Goal: Information Seeking & Learning: Learn about a topic

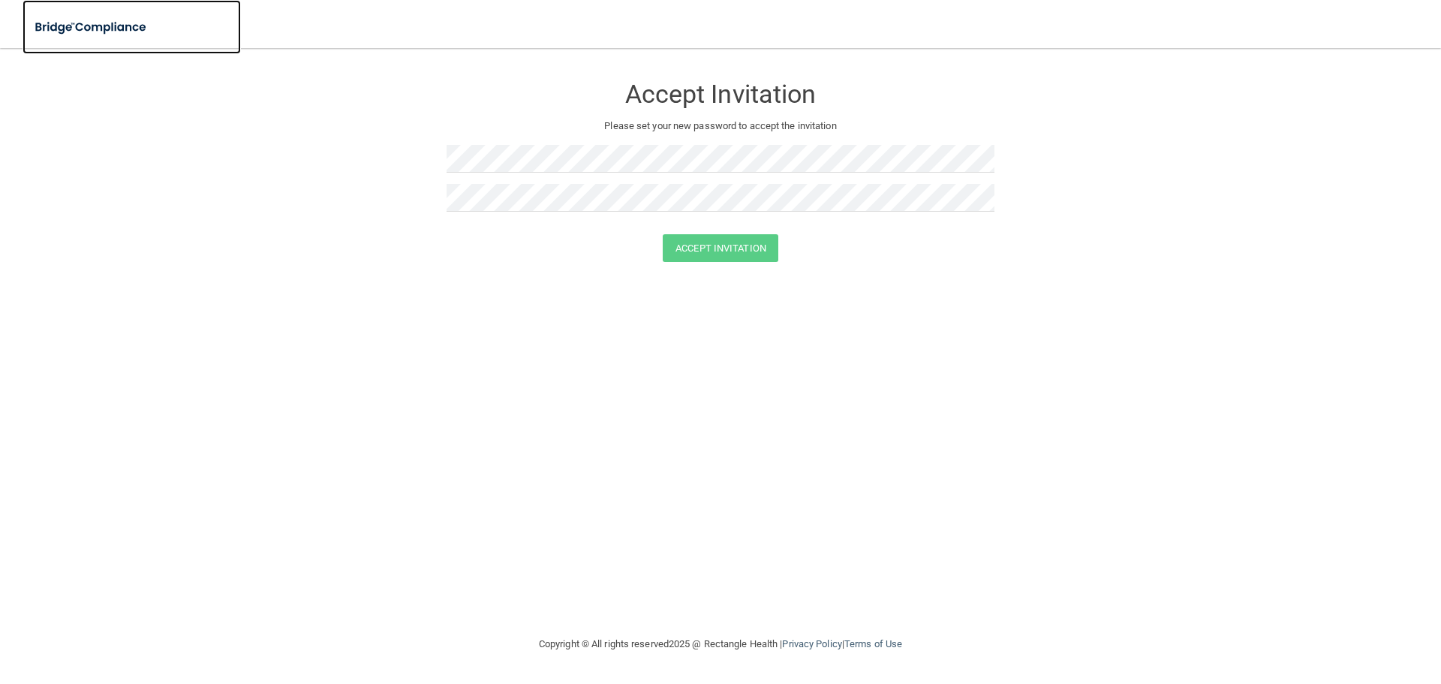
click at [59, 35] on img at bounding box center [92, 27] width 138 height 31
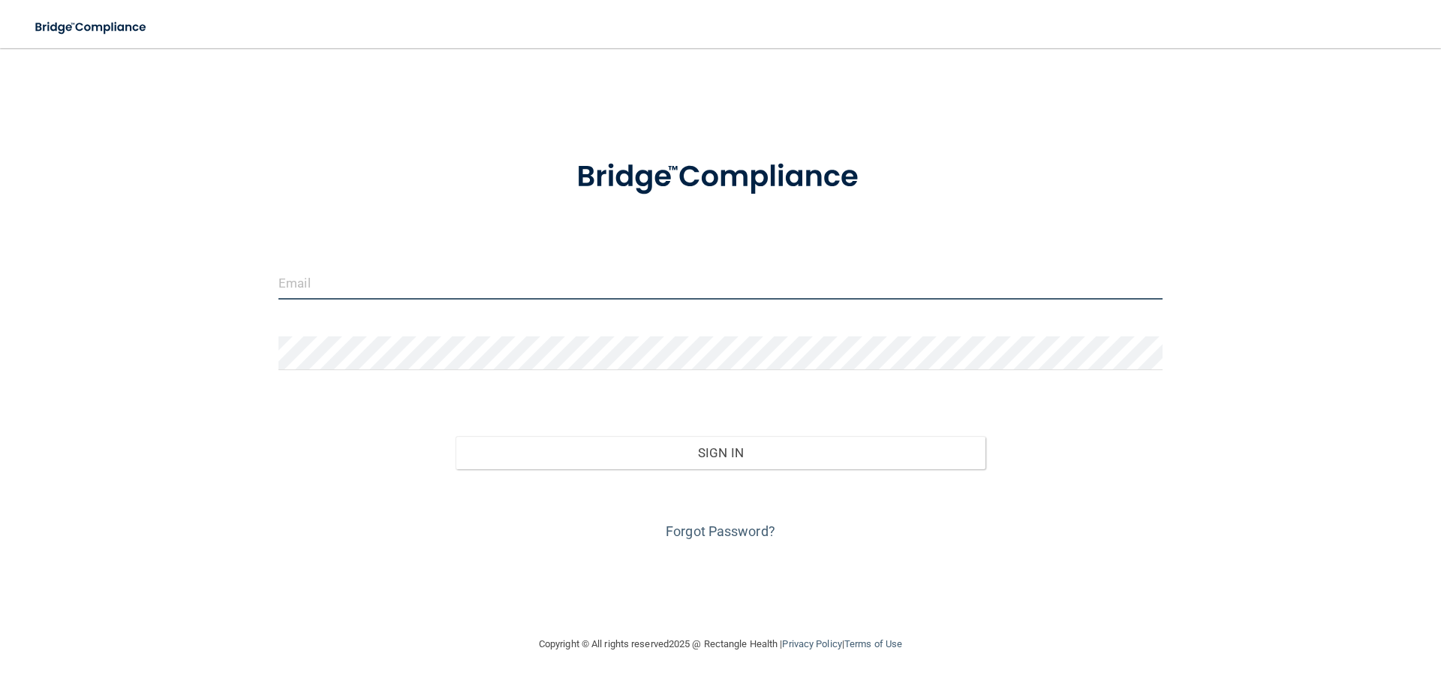
click at [351, 277] on input "email" at bounding box center [721, 283] width 884 height 34
type input "[EMAIL_ADDRESS][DOMAIN_NAME]"
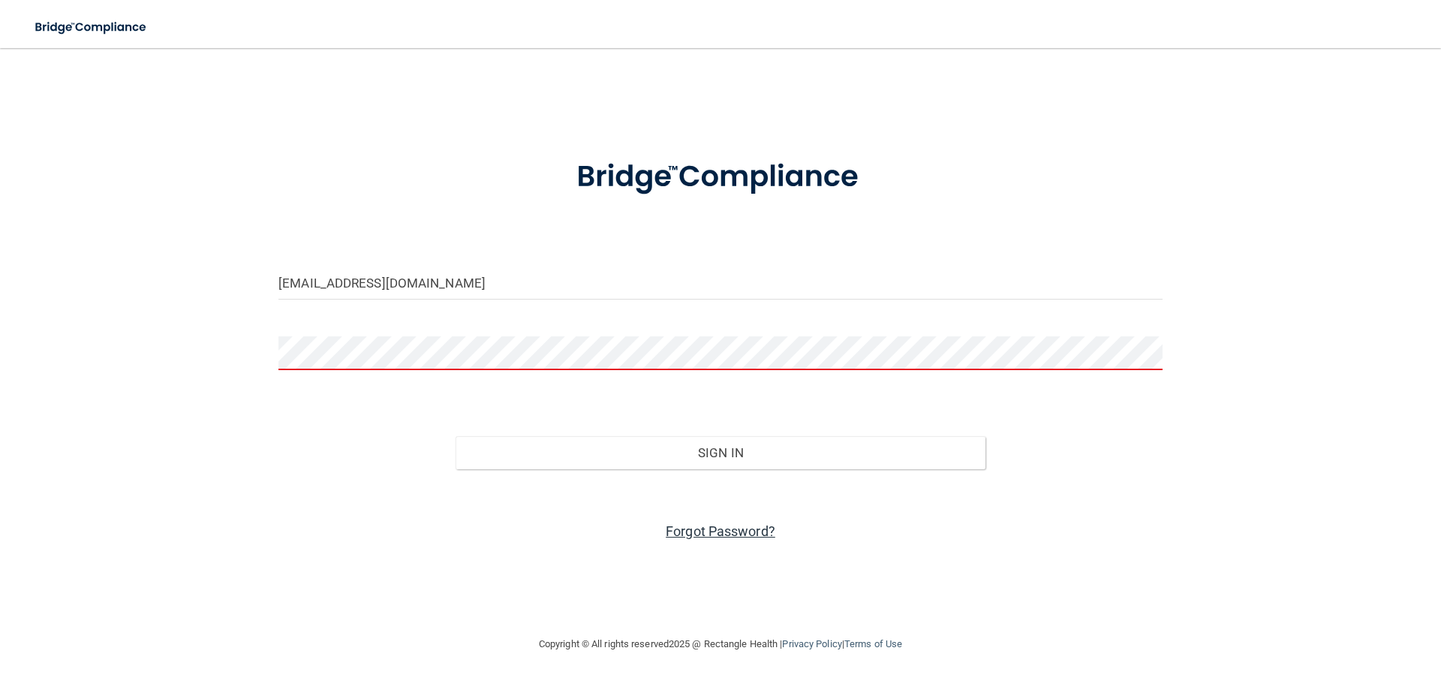
click at [730, 526] on link "Forgot Password?" at bounding box center [721, 531] width 110 height 16
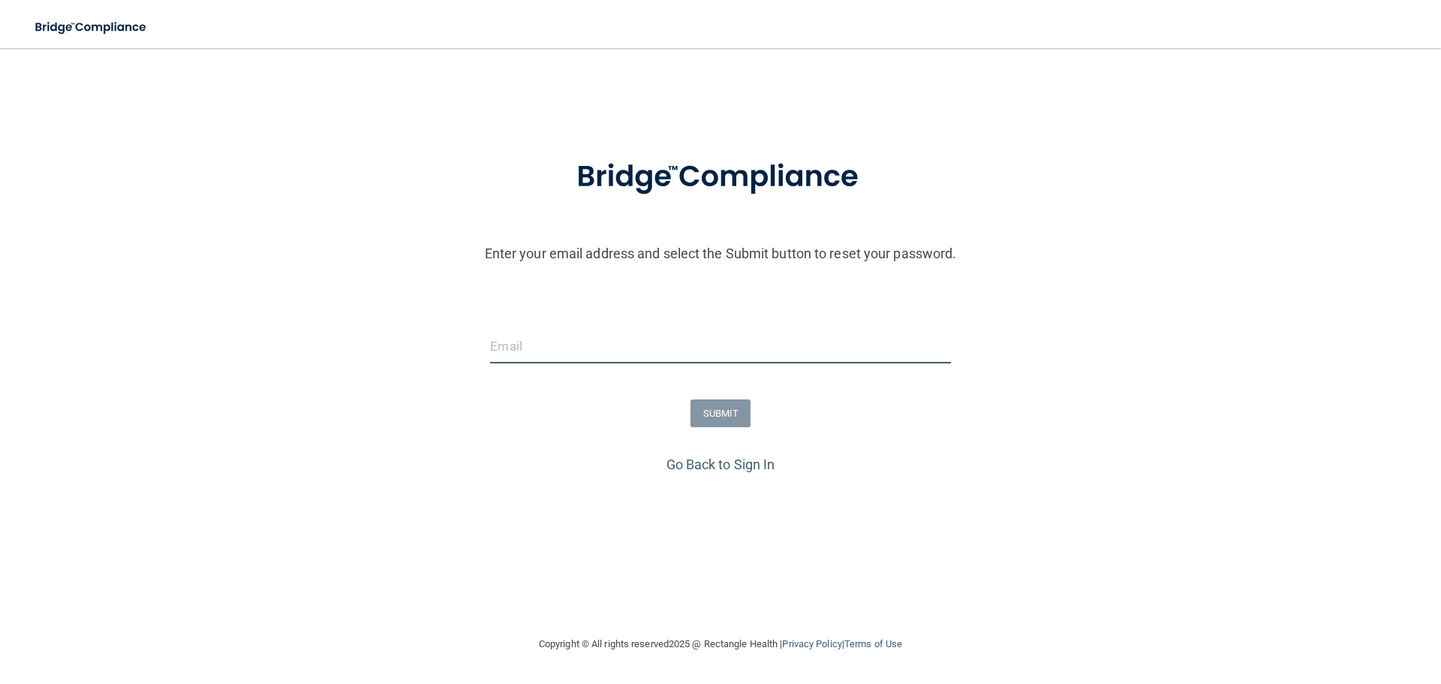
click at [686, 354] on input "email" at bounding box center [720, 347] width 460 height 34
type input "[EMAIL_ADDRESS][DOMAIN_NAME]"
click at [731, 417] on button "SUBMIT" at bounding box center [721, 413] width 61 height 28
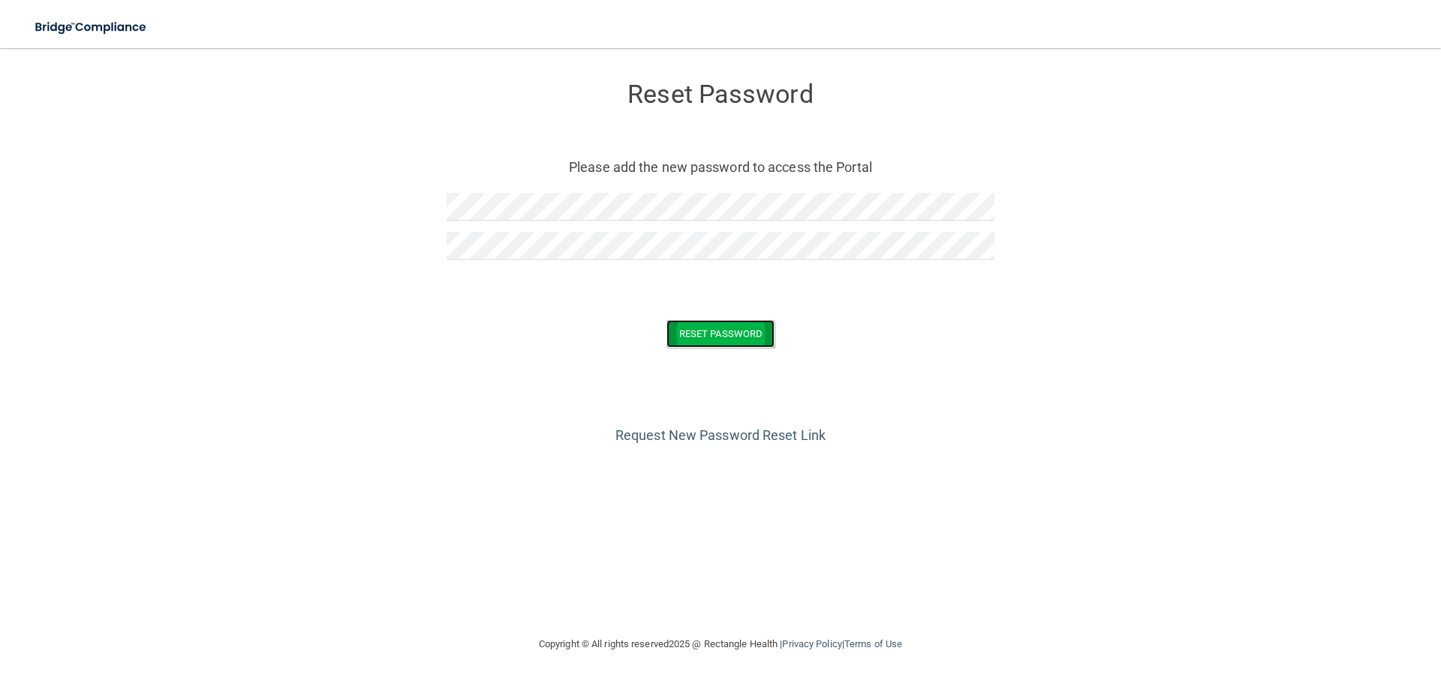
click at [703, 324] on button "Reset Password" at bounding box center [721, 334] width 108 height 28
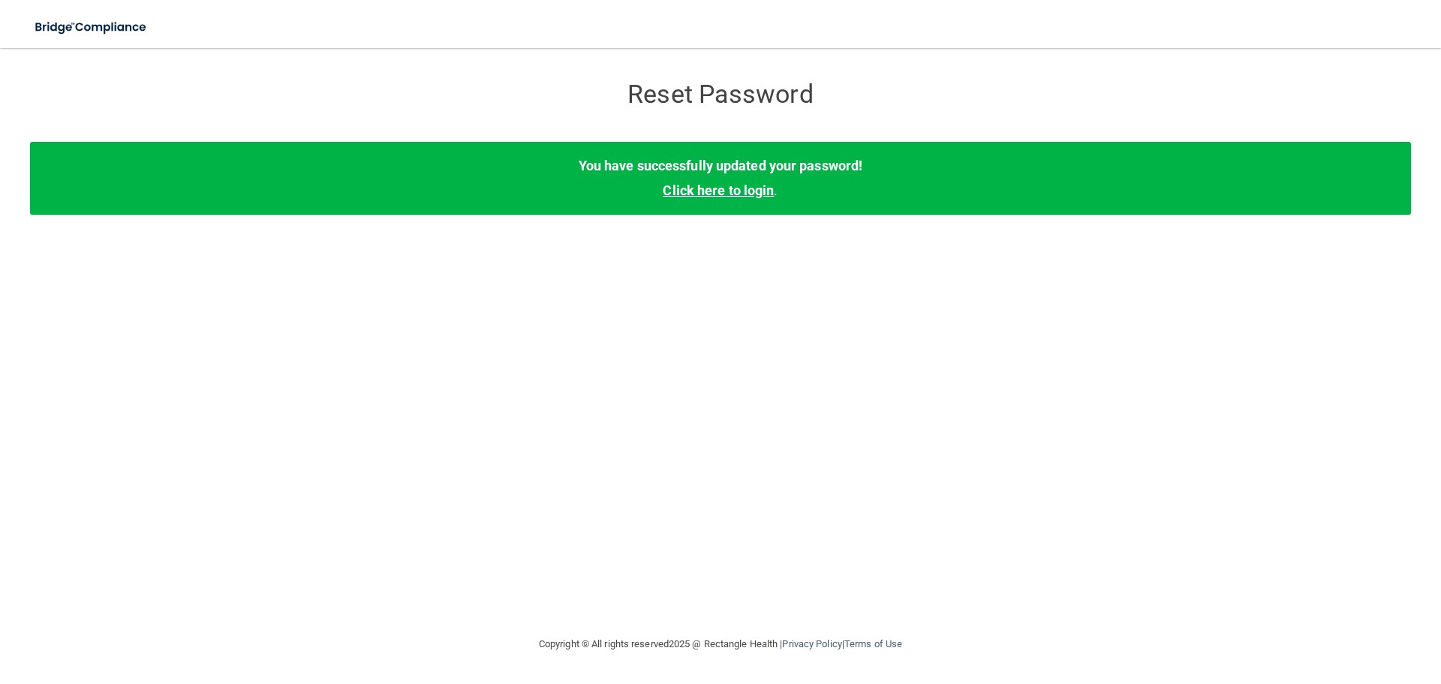
click at [742, 197] on link "Click here to login" at bounding box center [718, 190] width 111 height 16
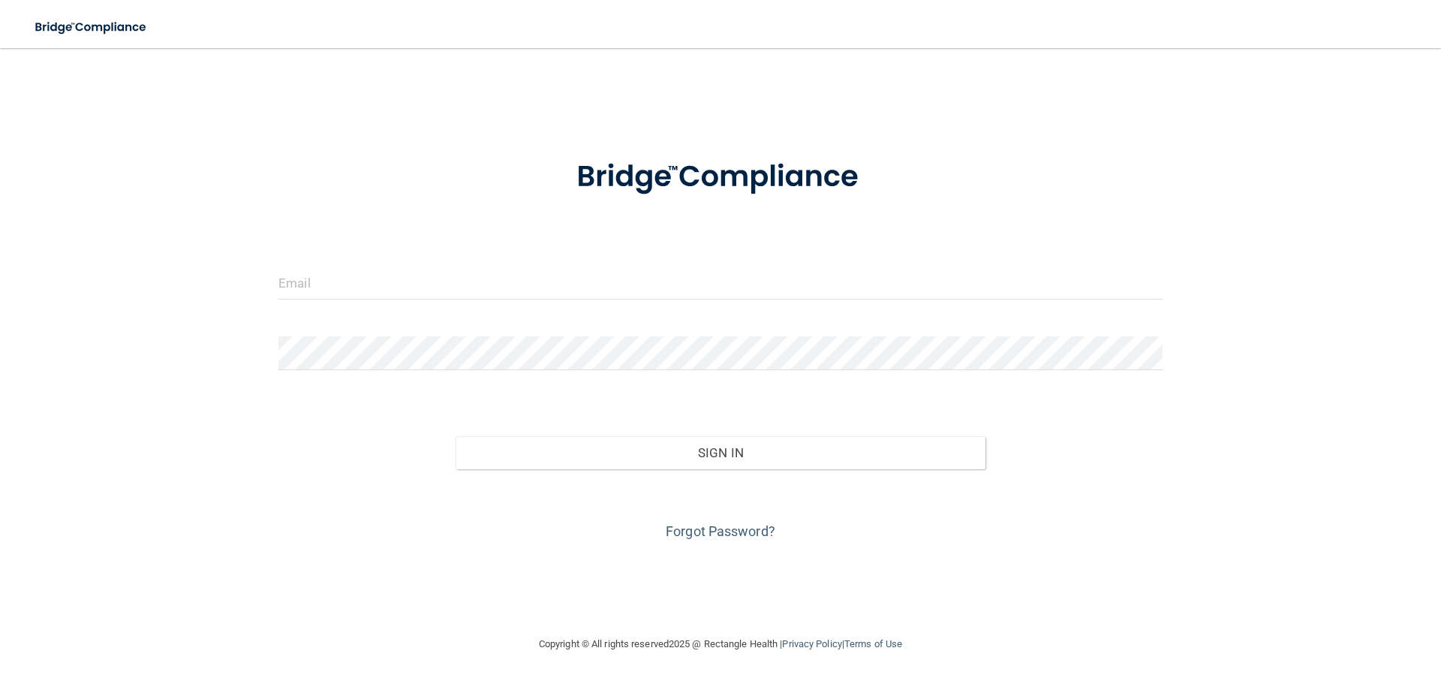
click at [551, 261] on form "Invalid email/password. You don't have permission to access that page. Sign In …" at bounding box center [721, 340] width 884 height 405
click at [473, 292] on input "email" at bounding box center [721, 283] width 884 height 34
type input "[EMAIL_ADDRESS][DOMAIN_NAME]"
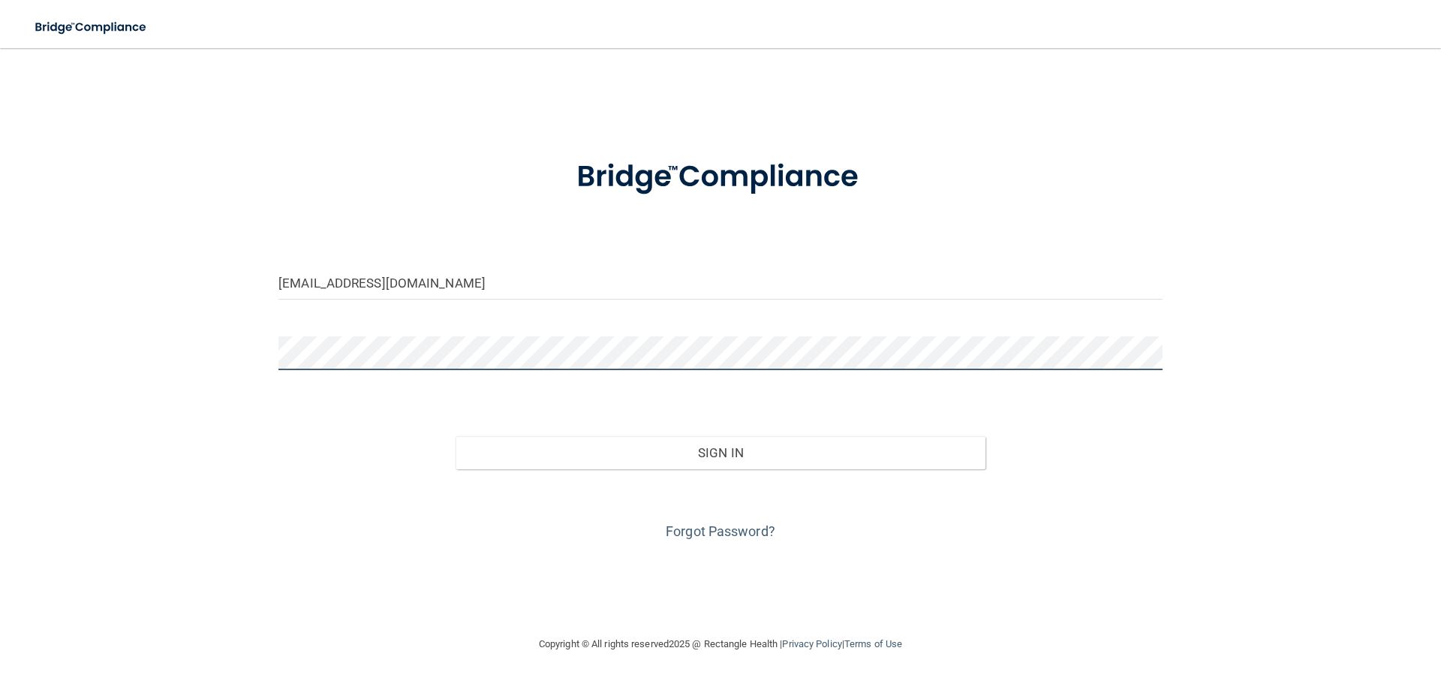
click at [456, 436] on button "Sign In" at bounding box center [721, 452] width 531 height 33
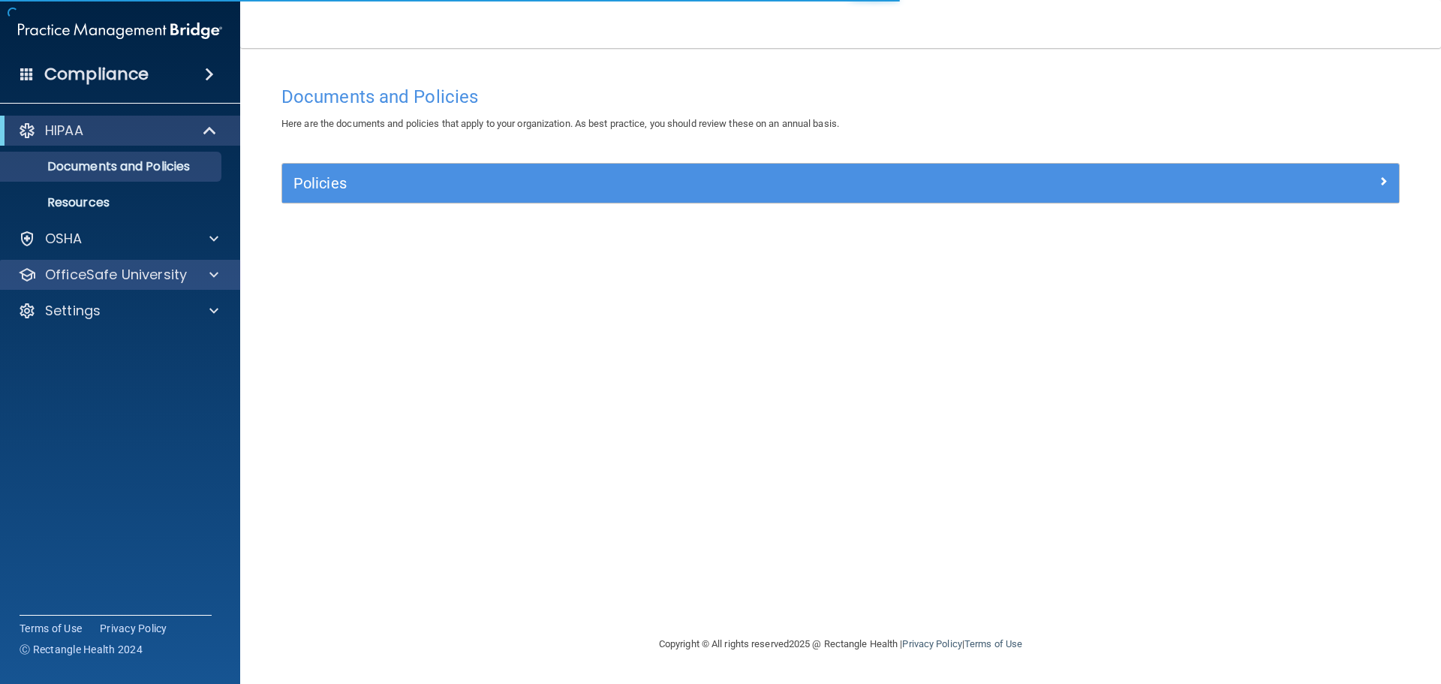
click at [104, 288] on div "OfficeSafe University" at bounding box center [120, 275] width 241 height 30
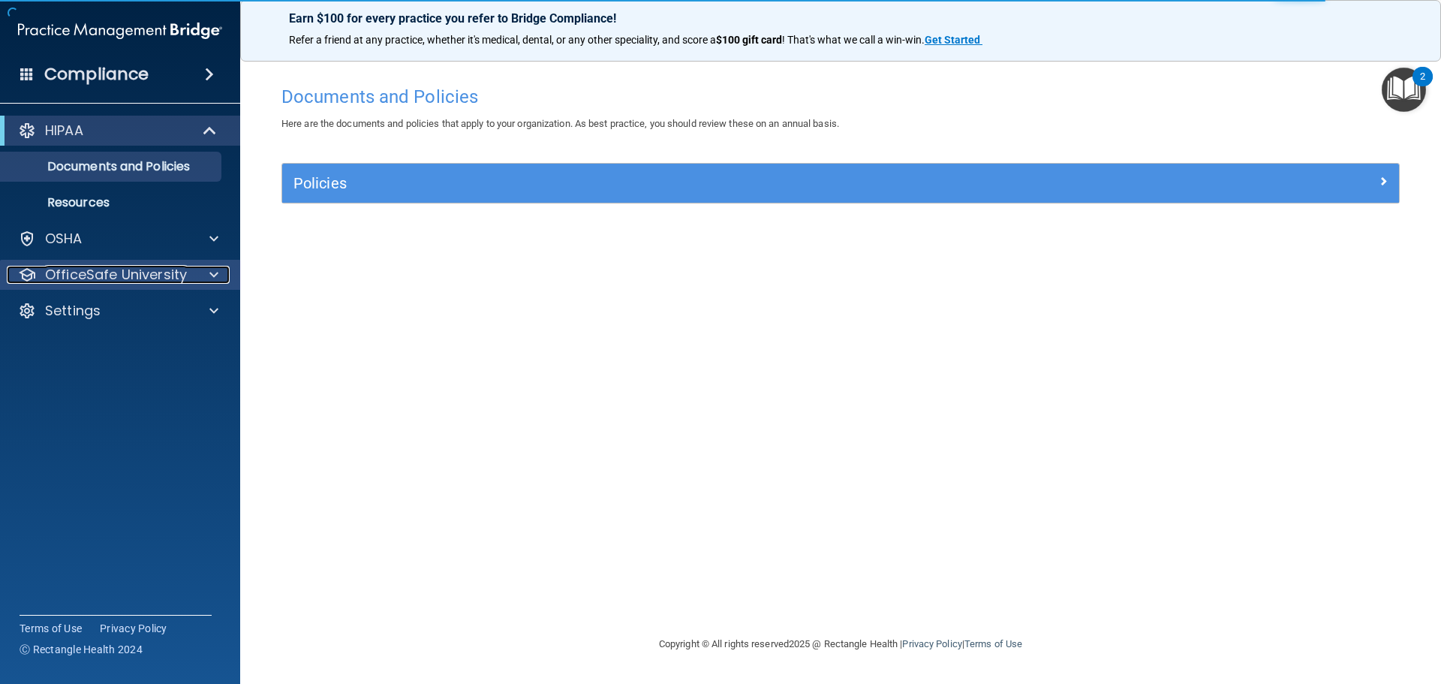
click at [177, 270] on p "OfficeSafe University" at bounding box center [116, 275] width 142 height 18
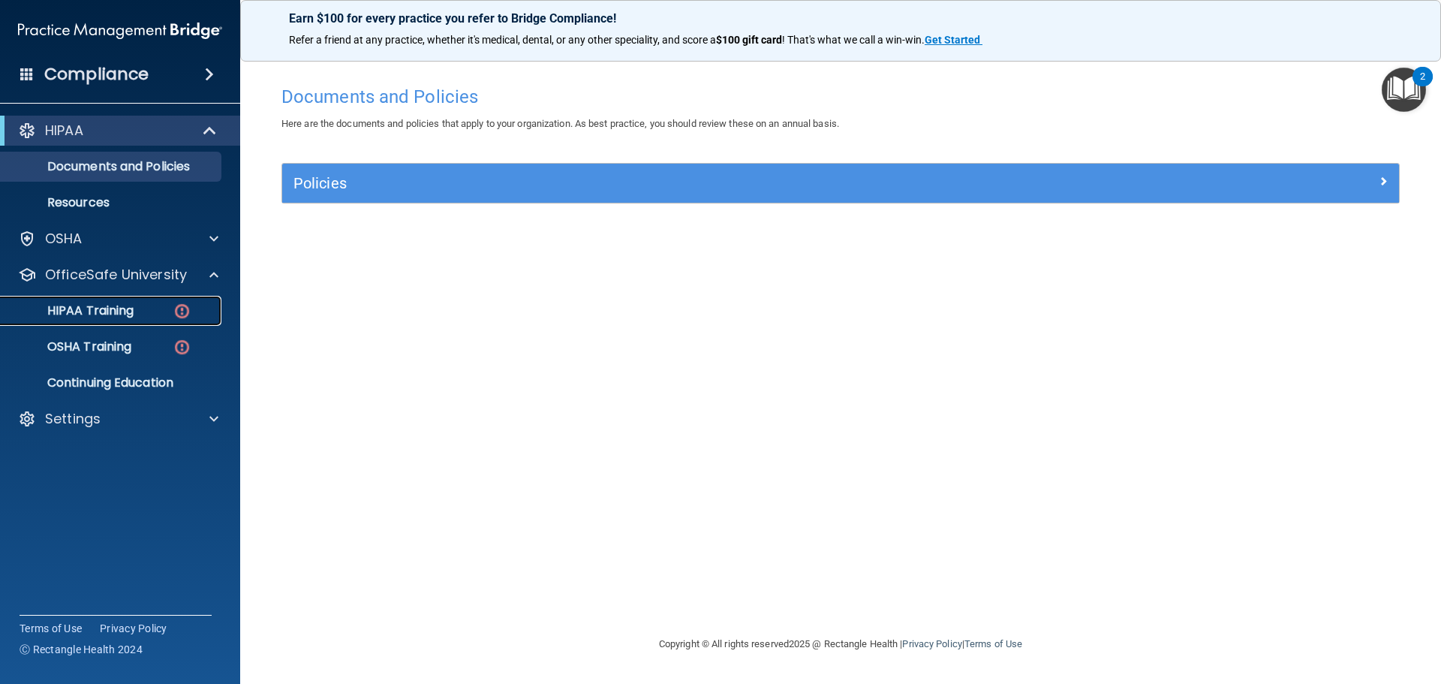
click at [123, 311] on p "HIPAA Training" at bounding box center [72, 310] width 124 height 15
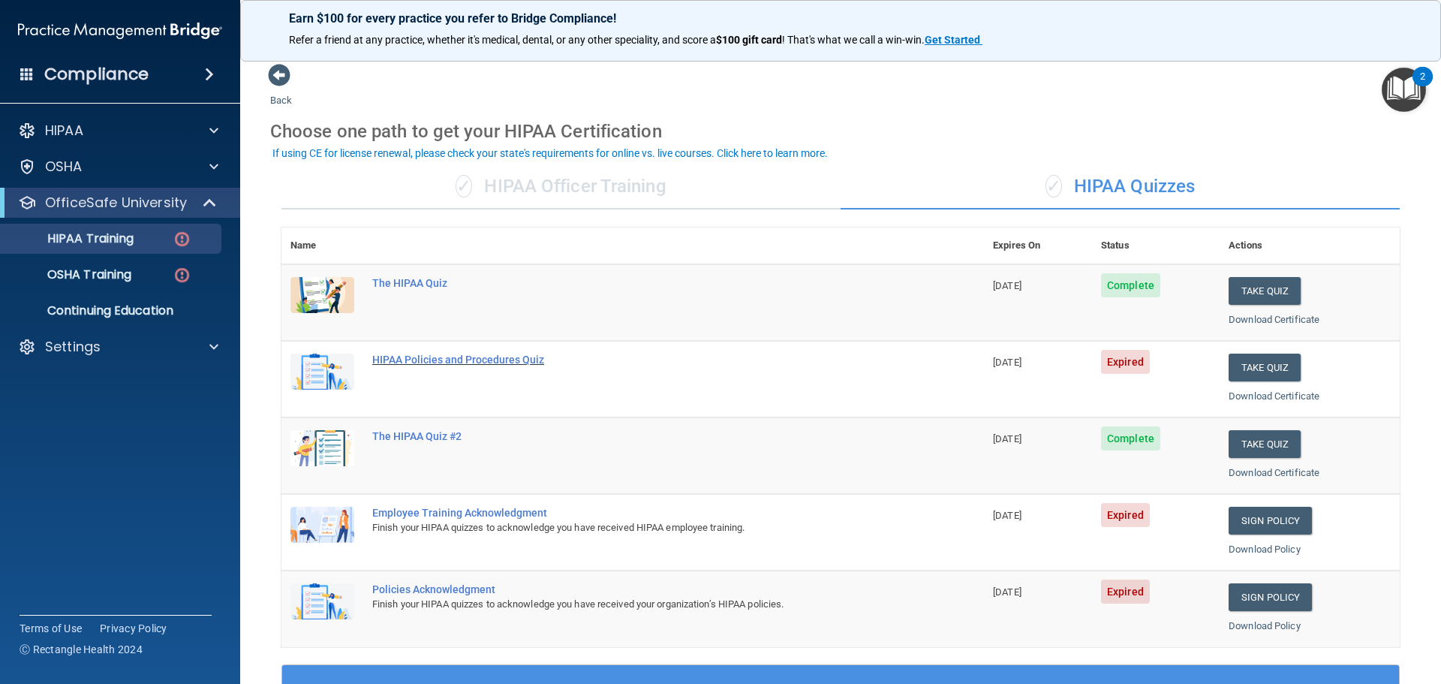
click at [437, 357] on div "HIPAA Policies and Procedures Quiz" at bounding box center [640, 360] width 537 height 12
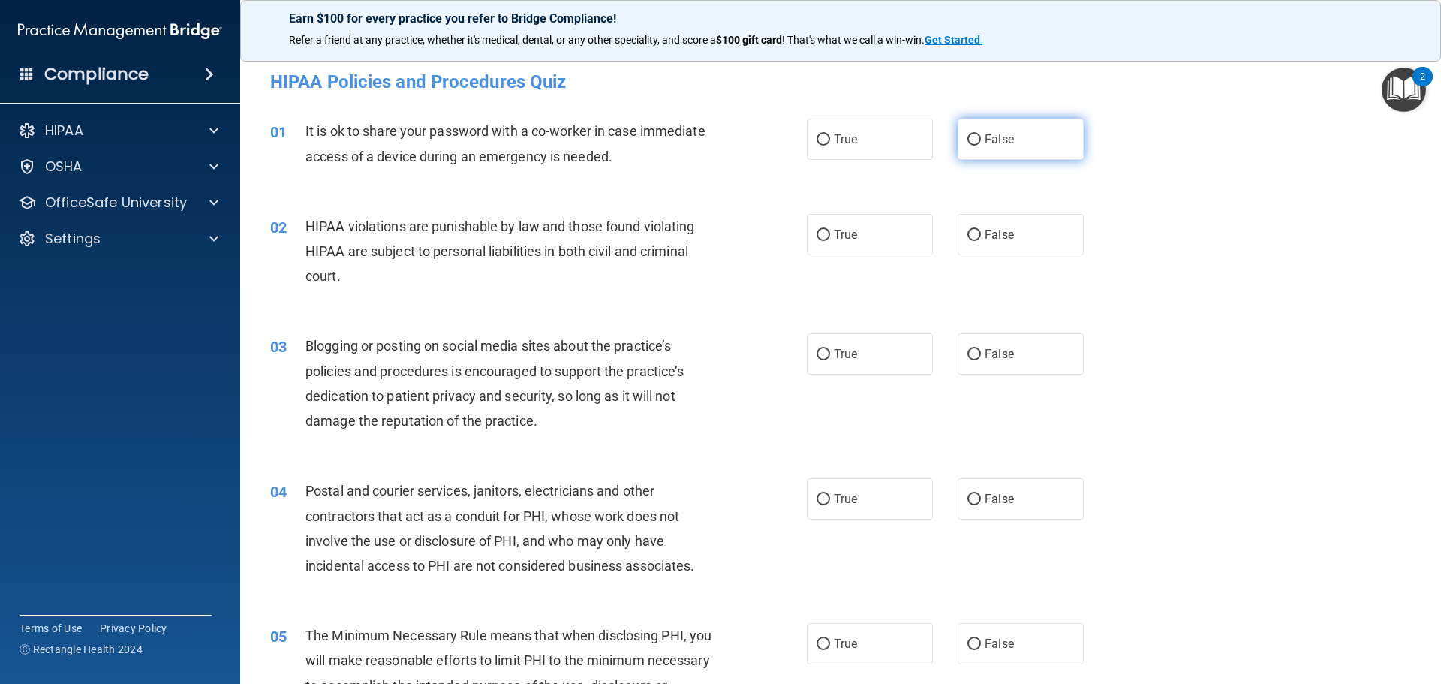
click at [997, 140] on span "False" at bounding box center [999, 139] width 29 height 14
click at [981, 140] on input "False" at bounding box center [975, 139] width 14 height 11
radio input "true"
click at [869, 239] on label "True" at bounding box center [870, 234] width 126 height 41
click at [830, 239] on input "True" at bounding box center [824, 235] width 14 height 11
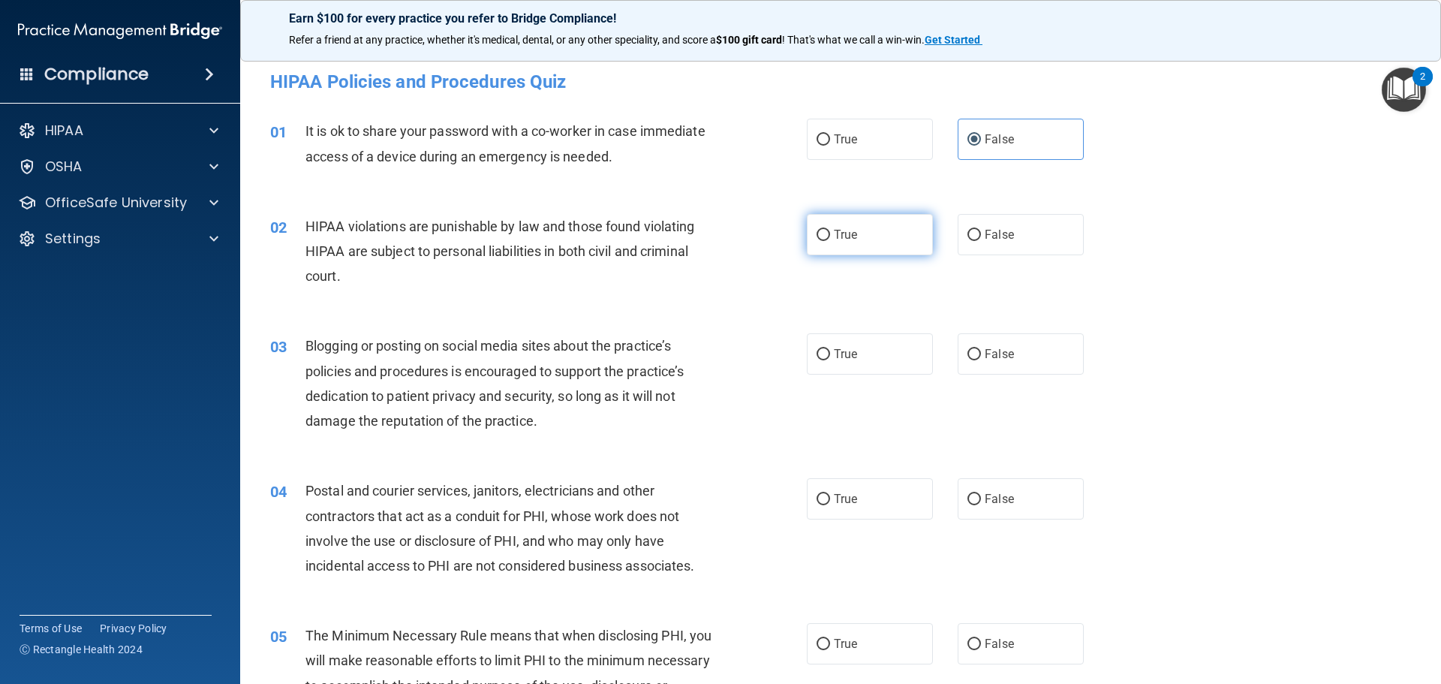
radio input "true"
click at [905, 373] on label "True" at bounding box center [870, 353] width 126 height 41
click at [830, 360] on input "True" at bounding box center [824, 354] width 14 height 11
radio input "true"
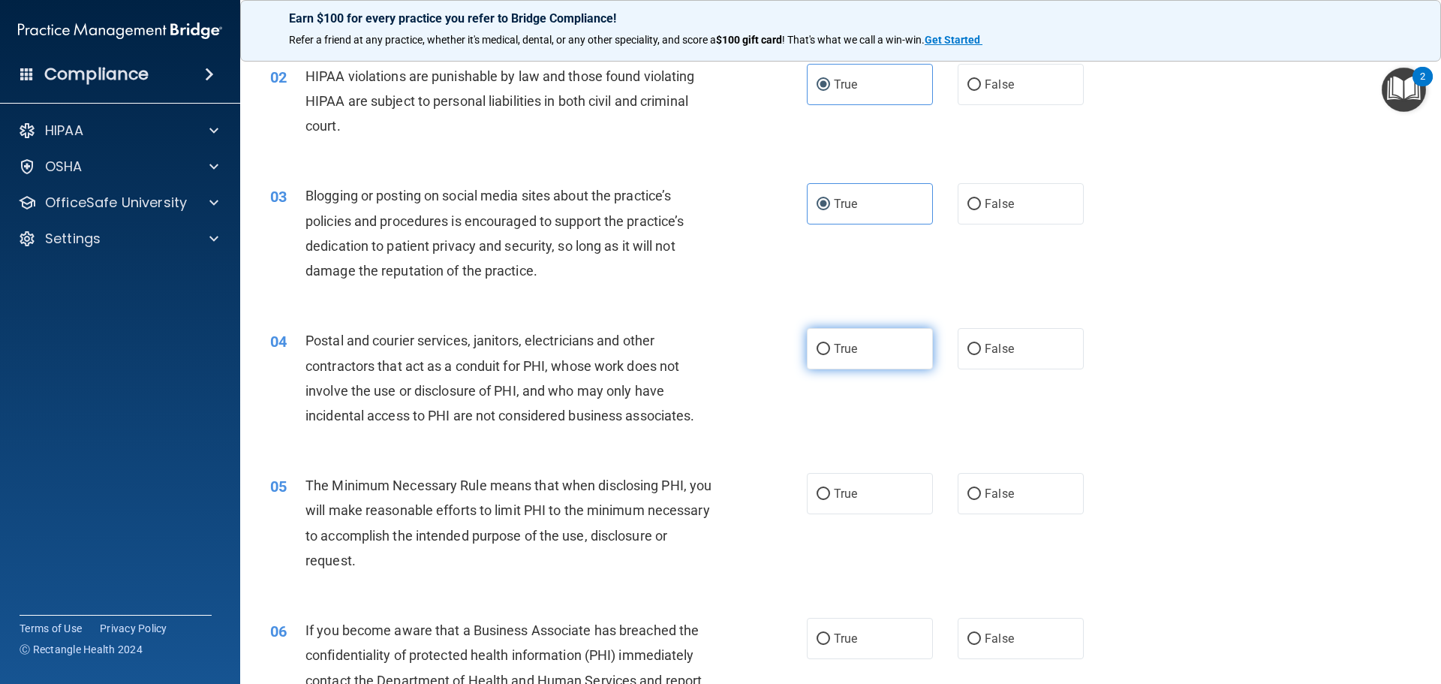
click at [879, 359] on label "True" at bounding box center [870, 348] width 126 height 41
click at [830, 355] on input "True" at bounding box center [824, 349] width 14 height 11
radio input "true"
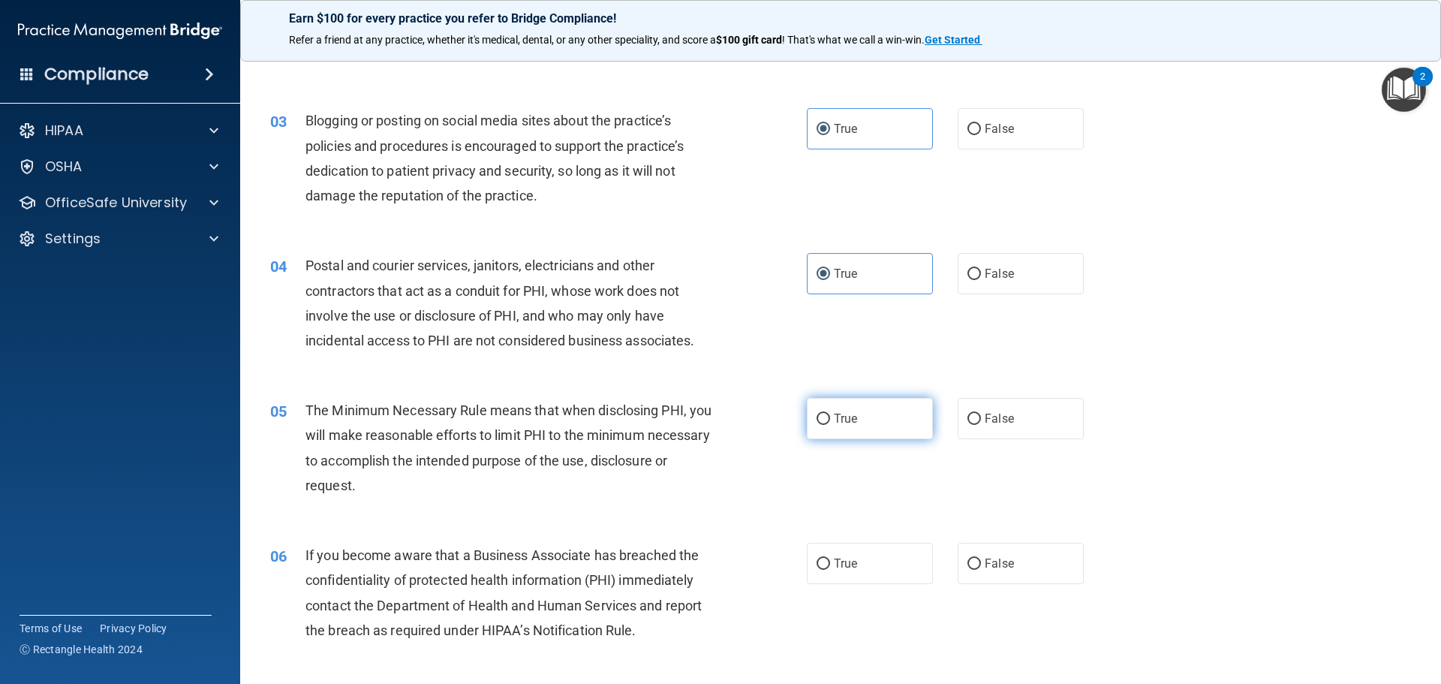
click at [817, 420] on input "True" at bounding box center [824, 419] width 14 height 11
radio input "true"
click at [837, 559] on span "True" at bounding box center [845, 563] width 23 height 14
click at [830, 559] on input "True" at bounding box center [824, 564] width 14 height 11
radio input "true"
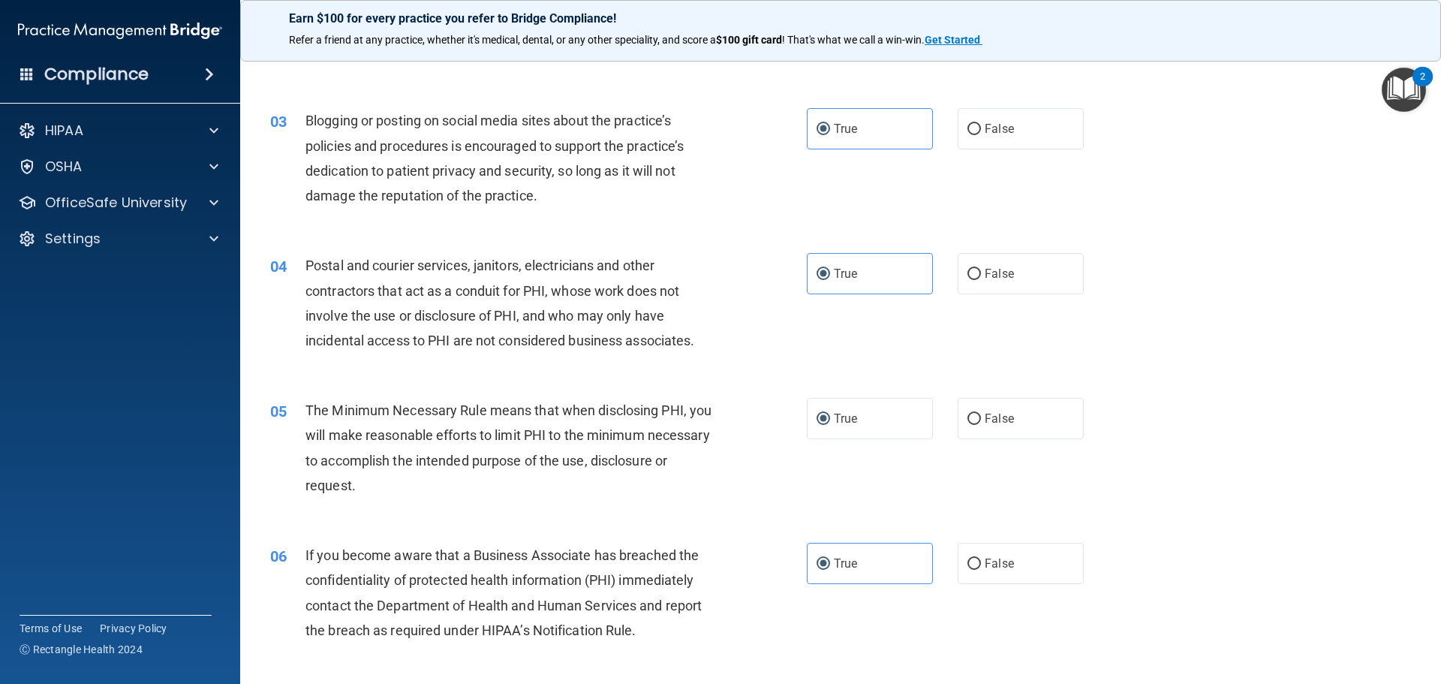
scroll to position [526, 0]
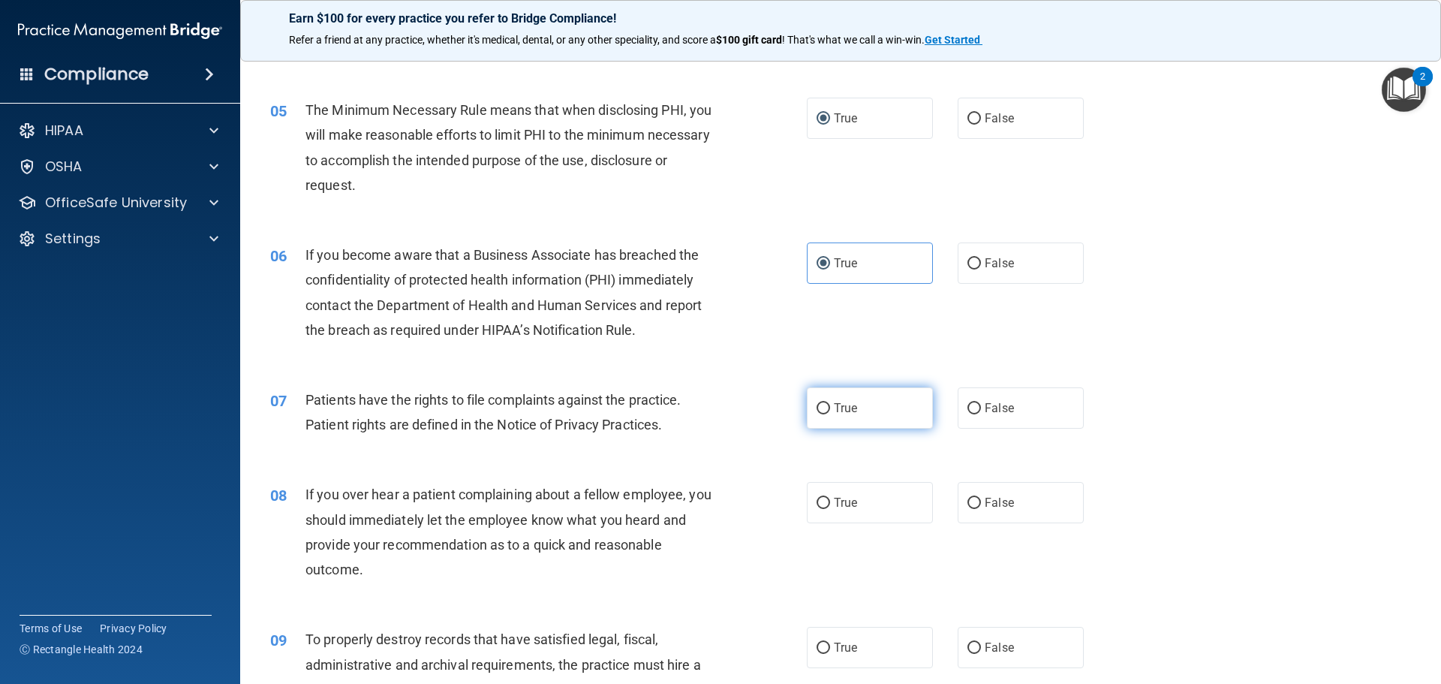
click at [857, 423] on label "True" at bounding box center [870, 407] width 126 height 41
click at [830, 414] on input "True" at bounding box center [824, 408] width 14 height 11
radio input "true"
click at [1004, 518] on label "False" at bounding box center [1021, 502] width 126 height 41
click at [981, 509] on input "False" at bounding box center [975, 503] width 14 height 11
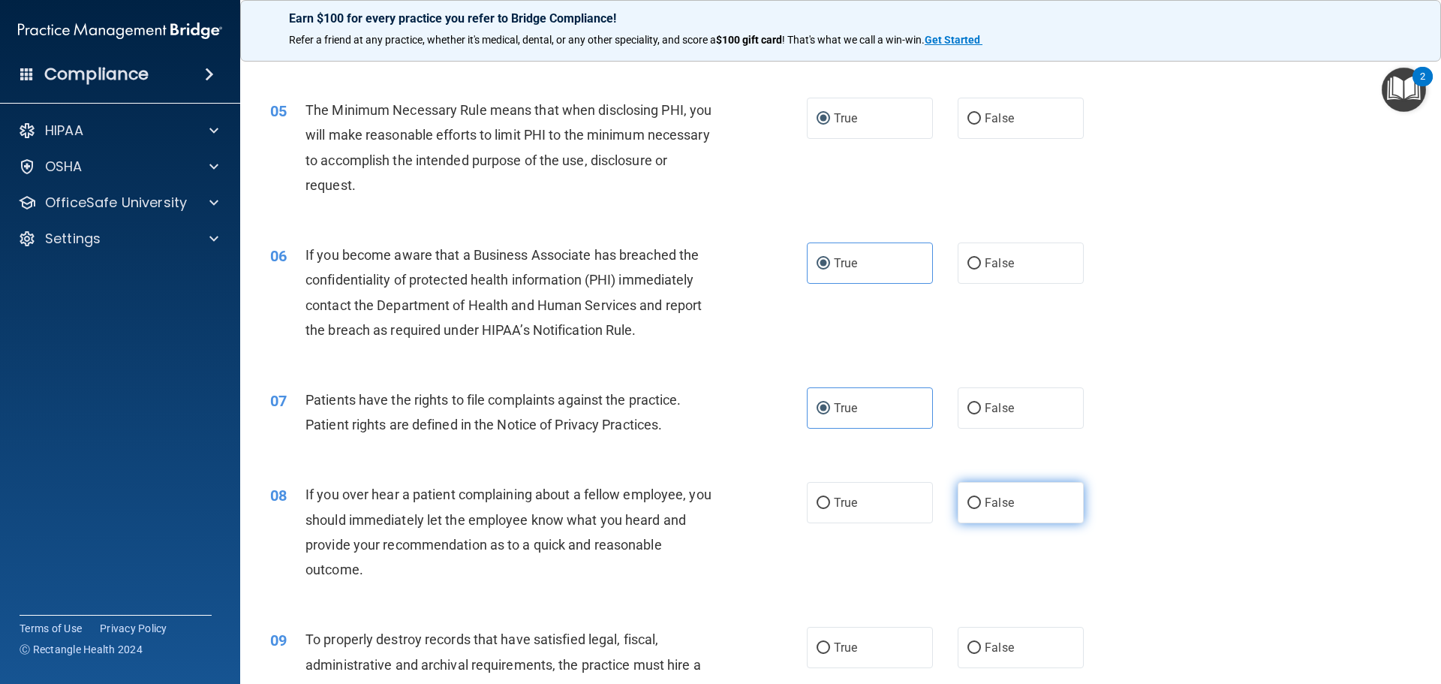
radio input "true"
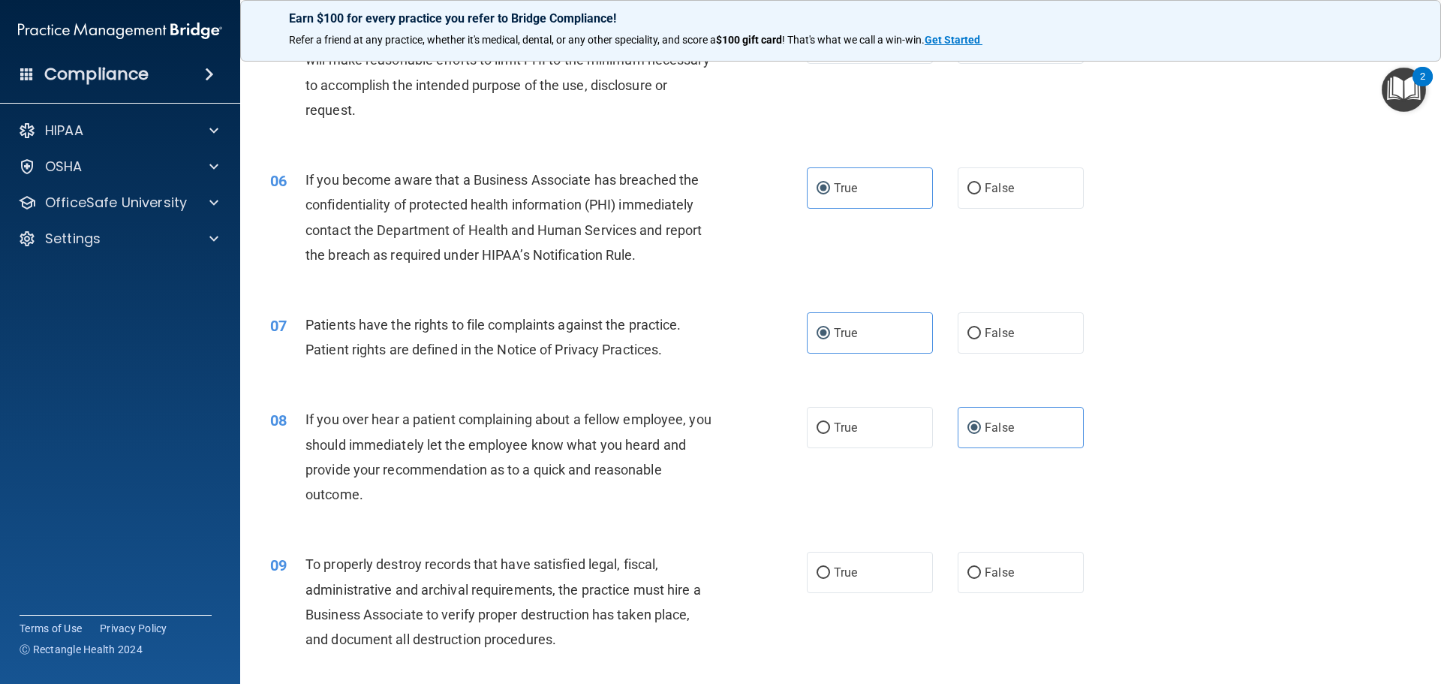
scroll to position [826, 0]
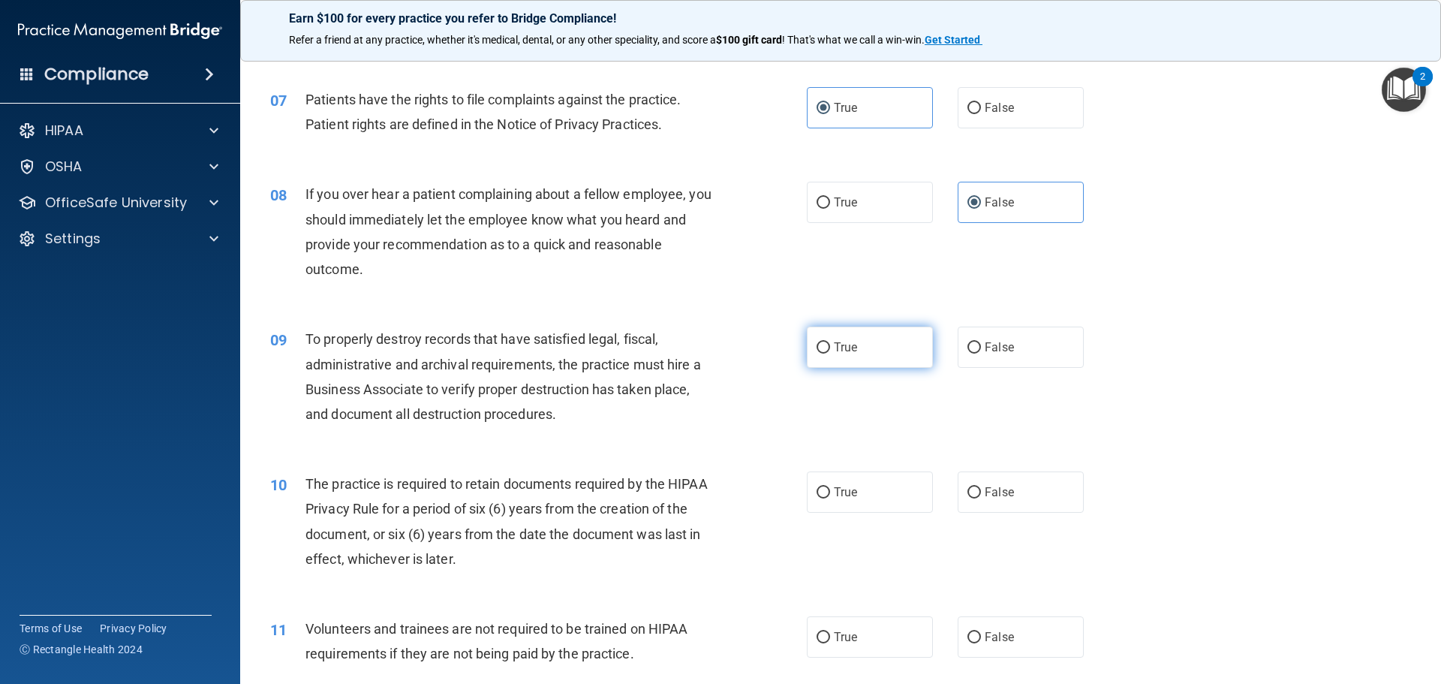
click at [848, 354] on label "True" at bounding box center [870, 347] width 126 height 41
click at [830, 354] on input "True" at bounding box center [824, 347] width 14 height 11
radio input "true"
click at [968, 349] on input "False" at bounding box center [975, 347] width 14 height 11
radio input "true"
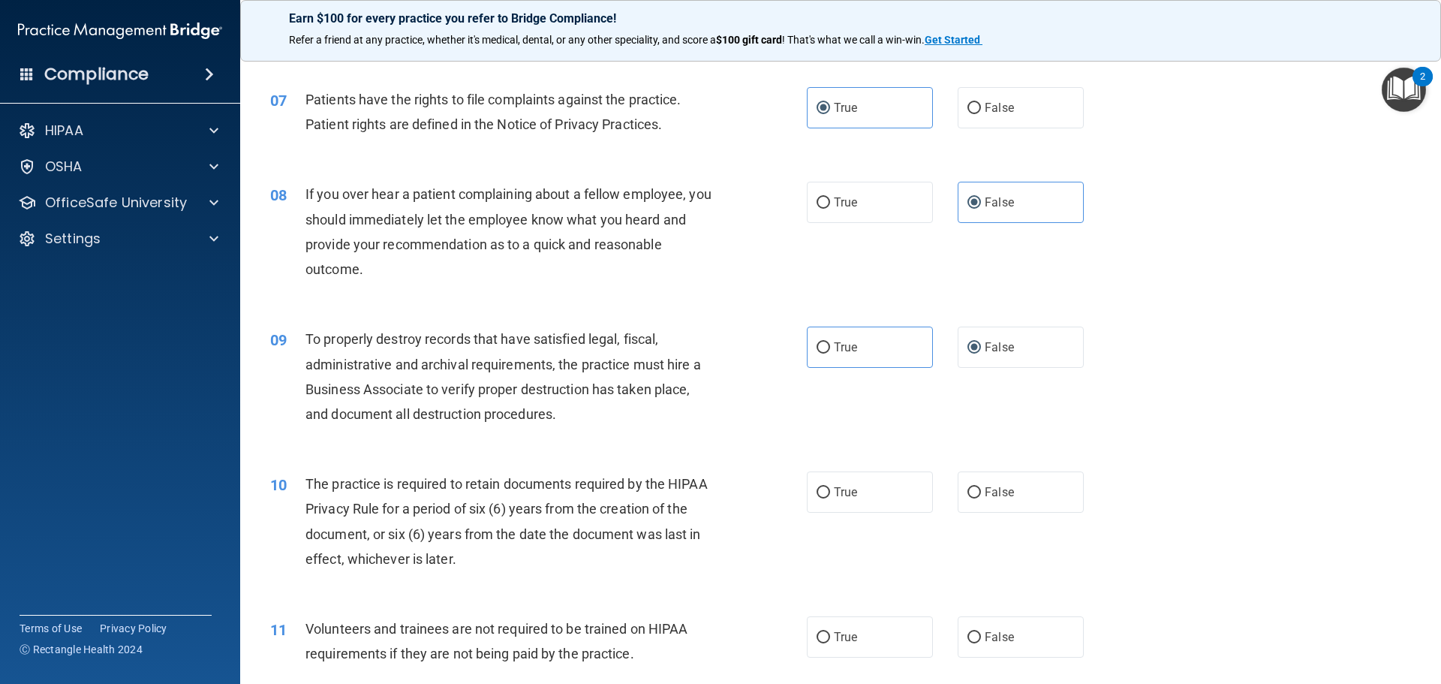
scroll to position [751, 0]
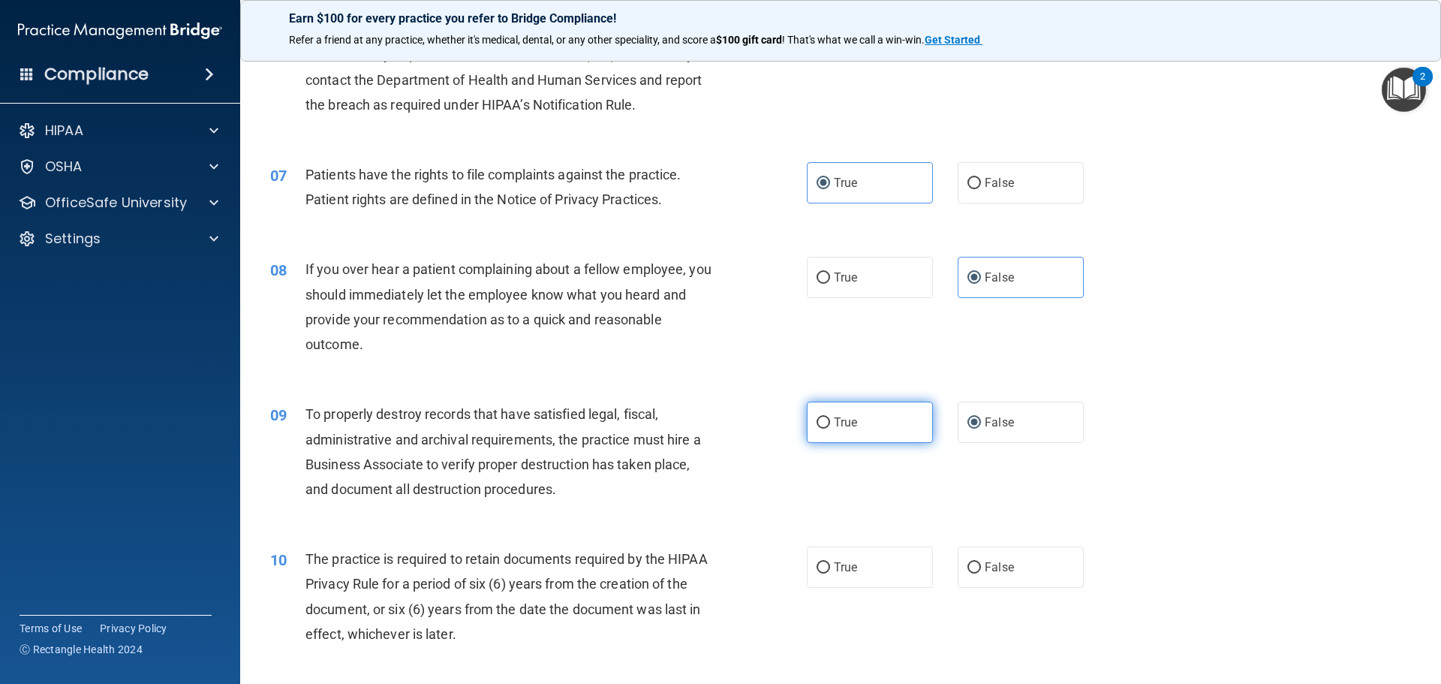
click at [886, 410] on label "True" at bounding box center [870, 422] width 126 height 41
click at [830, 417] on input "True" at bounding box center [824, 422] width 14 height 11
radio input "true"
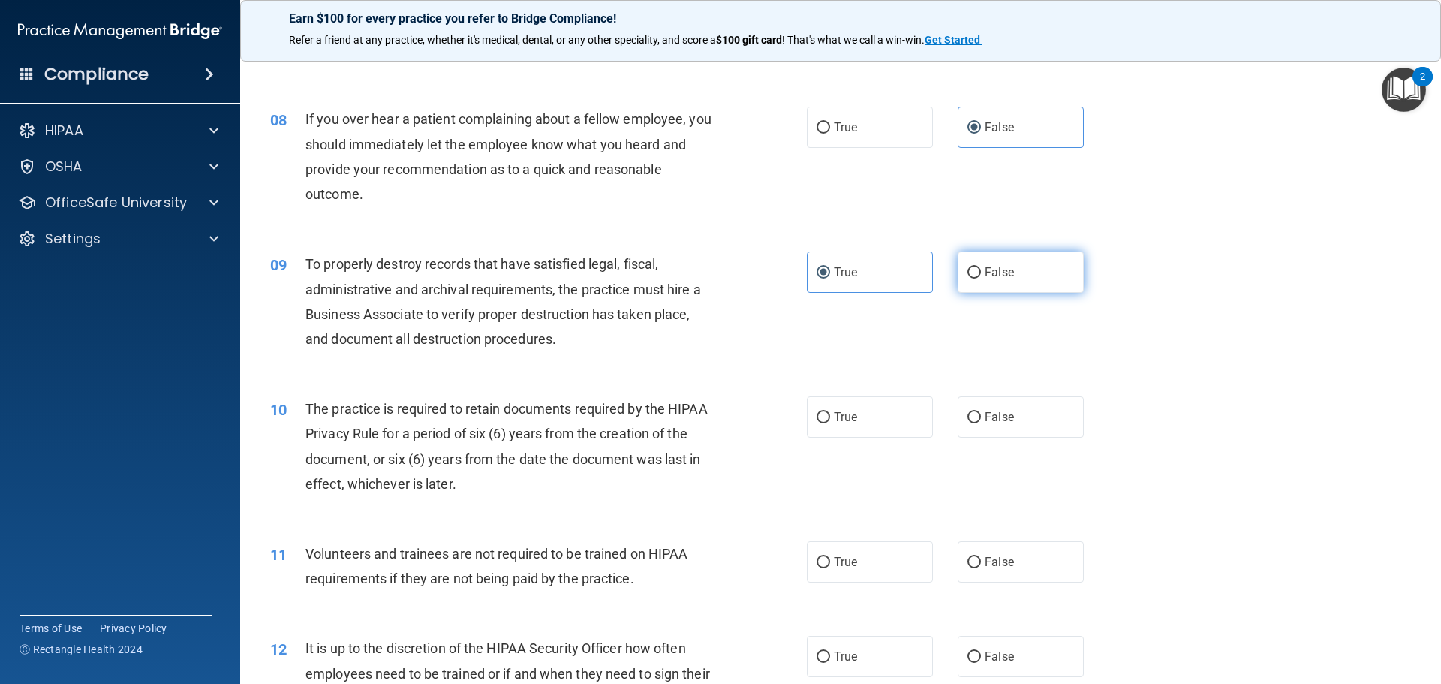
click at [991, 276] on span "False" at bounding box center [999, 272] width 29 height 14
click at [981, 276] on input "False" at bounding box center [975, 272] width 14 height 11
radio input "true"
radio input "false"
click at [854, 412] on label "True" at bounding box center [870, 416] width 126 height 41
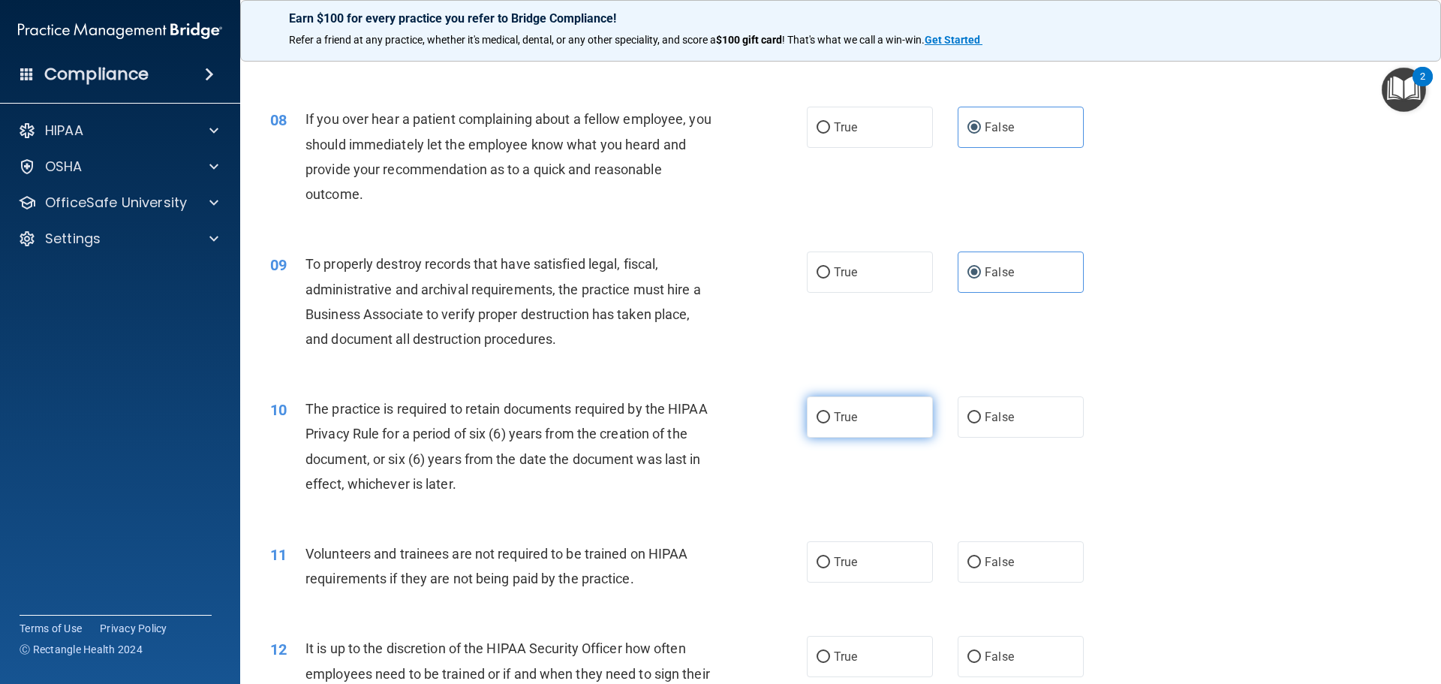
click at [830, 412] on input "True" at bounding box center [824, 417] width 14 height 11
radio input "true"
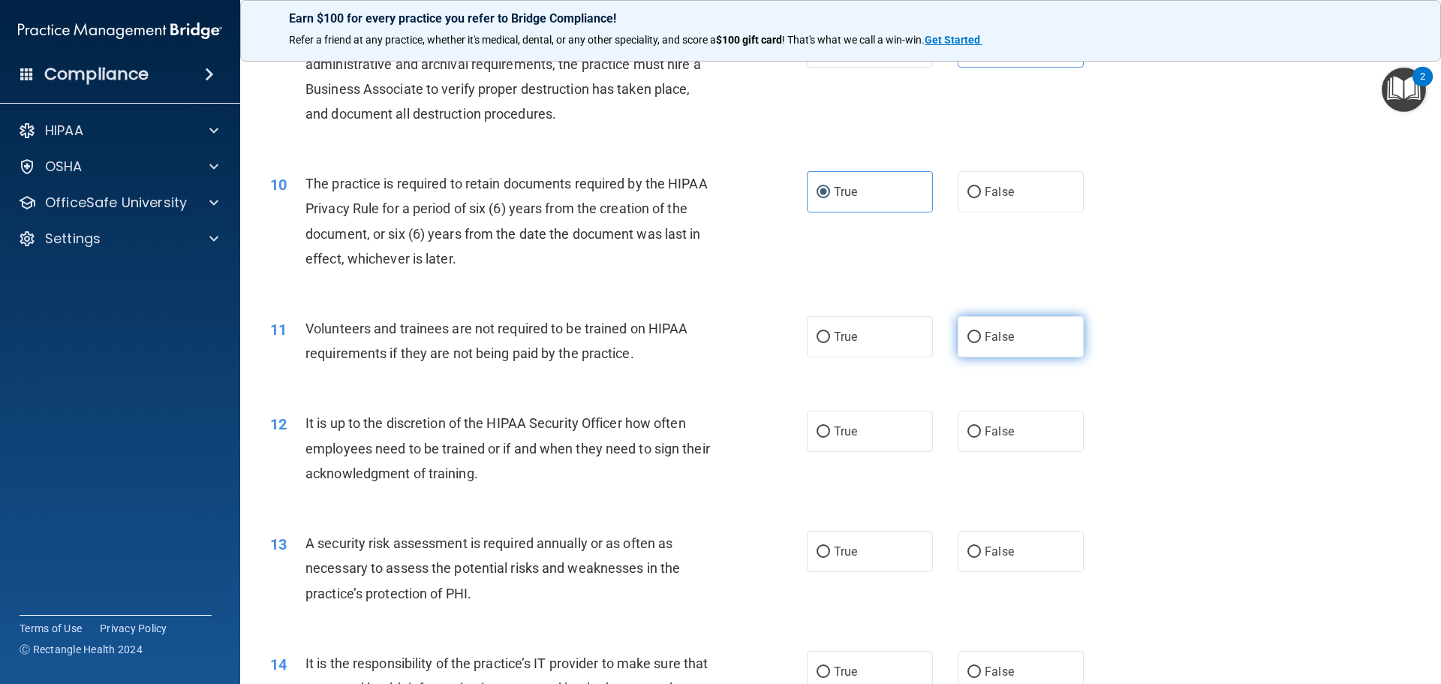
click at [1023, 343] on label "False" at bounding box center [1021, 336] width 126 height 41
click at [981, 343] on input "False" at bounding box center [975, 337] width 14 height 11
radio input "true"
click at [817, 426] on input "True" at bounding box center [824, 431] width 14 height 11
radio input "true"
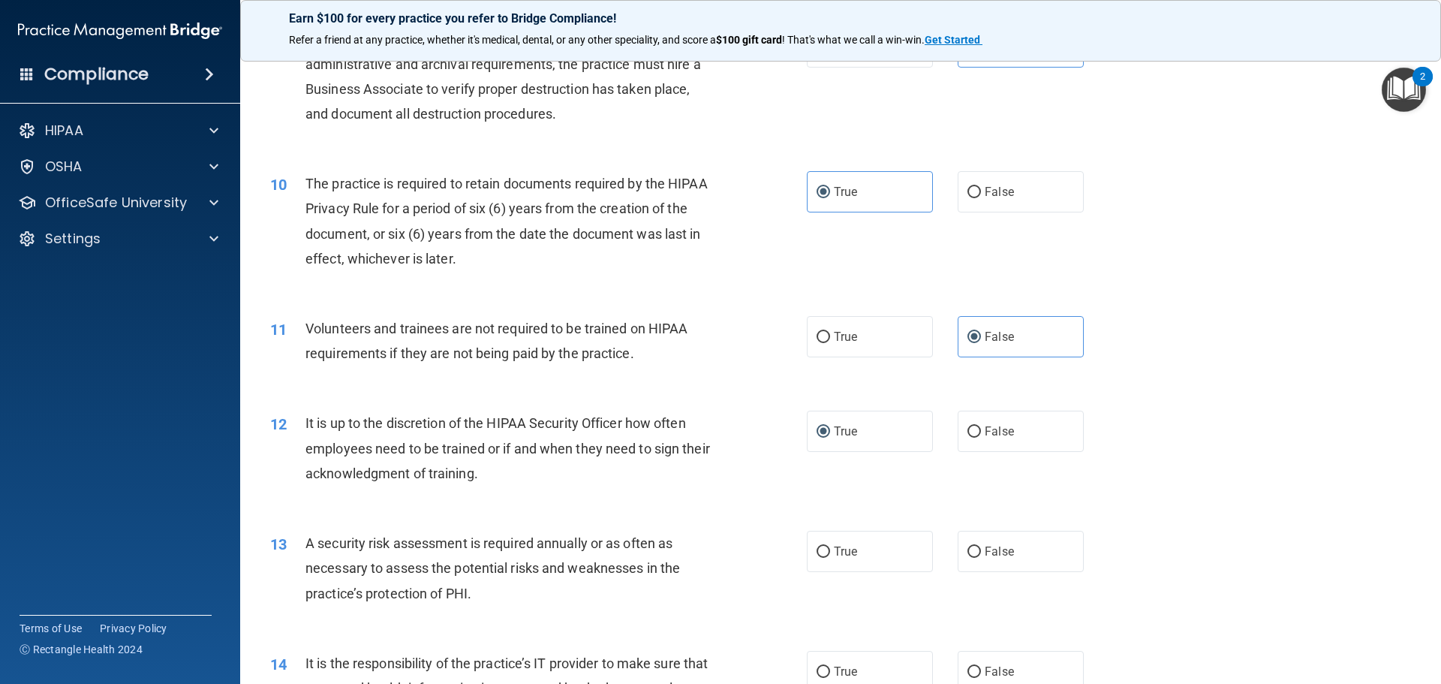
click at [781, 568] on div "13 A security risk assessment is required annually or as often as necessary to …" at bounding box center [539, 572] width 582 height 83
click at [839, 550] on span "True" at bounding box center [845, 551] width 23 height 14
click at [830, 550] on input "True" at bounding box center [824, 552] width 14 height 11
radio input "true"
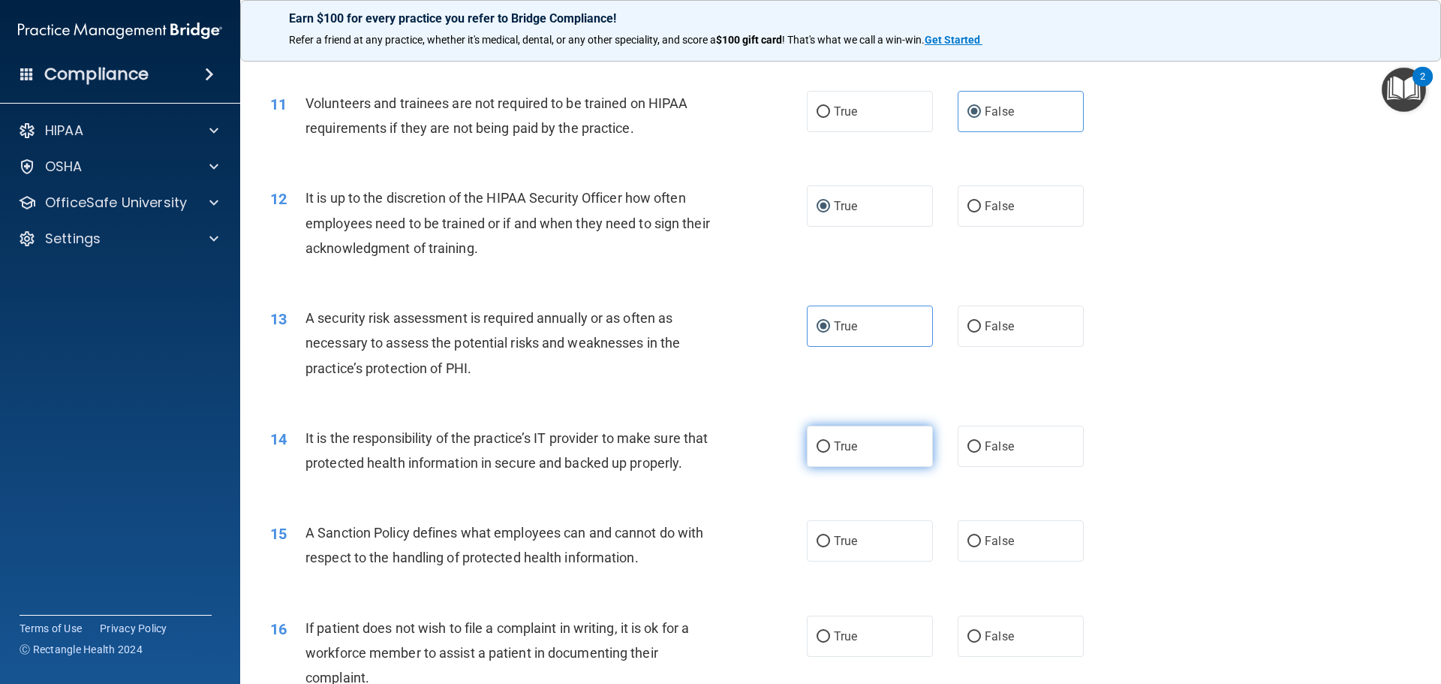
click at [889, 454] on label "True" at bounding box center [870, 446] width 126 height 41
click at [830, 453] on input "True" at bounding box center [824, 446] width 14 height 11
radio input "true"
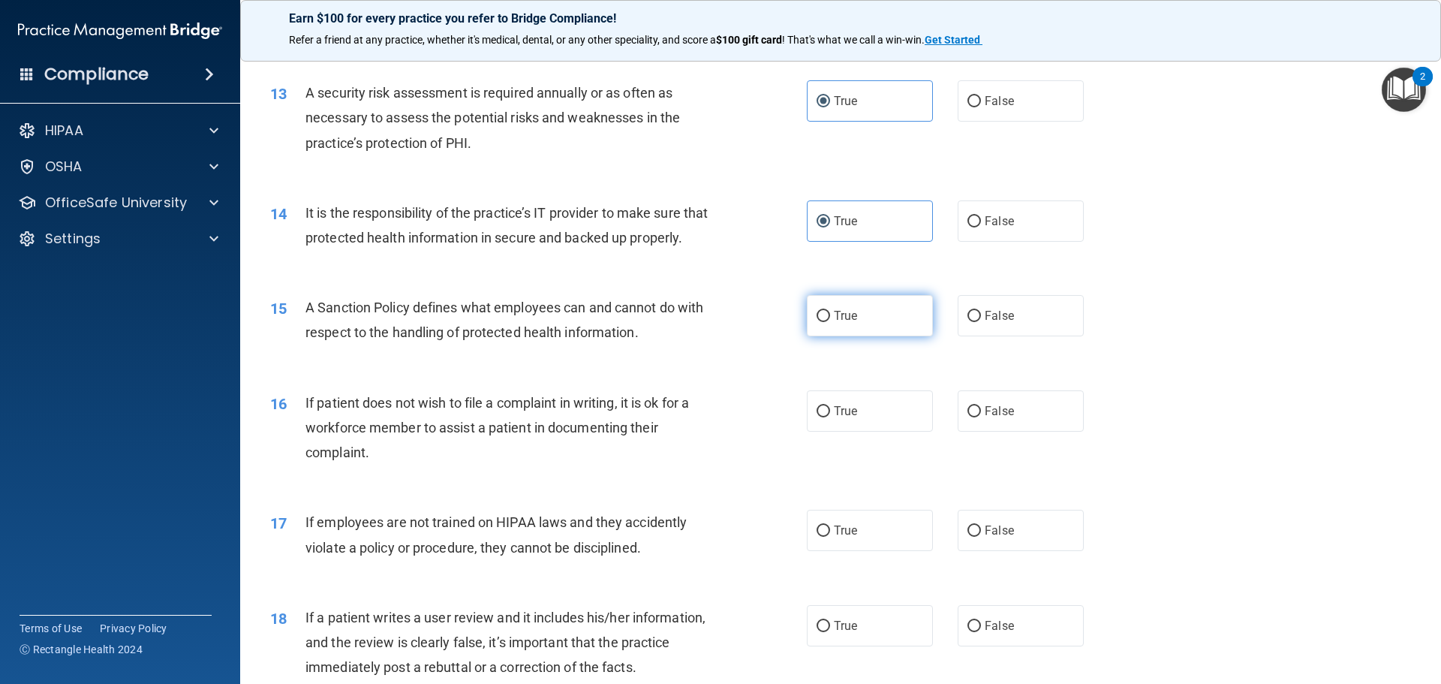
click at [886, 336] on label "True" at bounding box center [870, 315] width 126 height 41
click at [830, 322] on input "True" at bounding box center [824, 316] width 14 height 11
radio input "true"
click at [998, 418] on span "False" at bounding box center [999, 411] width 29 height 14
click at [981, 417] on input "False" at bounding box center [975, 411] width 14 height 11
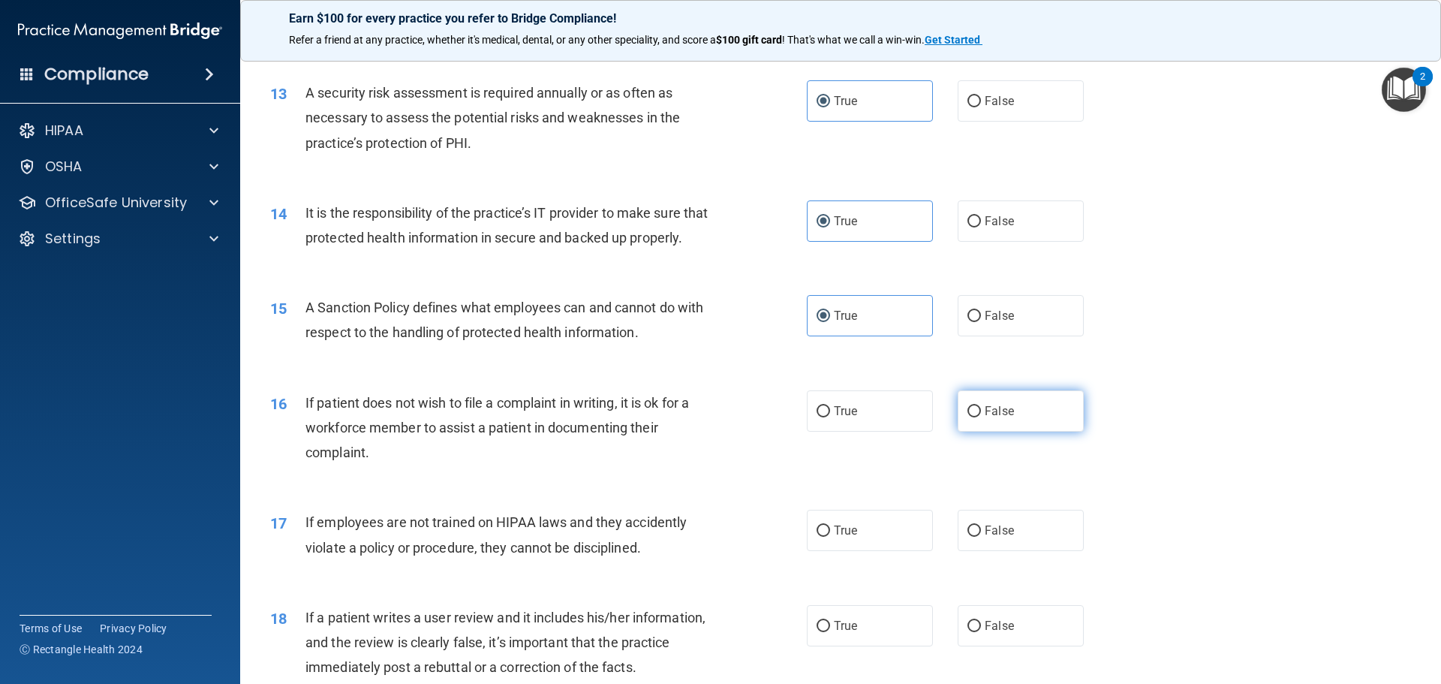
radio input "true"
click at [922, 551] on label "True" at bounding box center [870, 530] width 126 height 41
click at [830, 537] on input "True" at bounding box center [824, 531] width 14 height 11
radio input "true"
click at [1029, 551] on label "False" at bounding box center [1021, 530] width 126 height 41
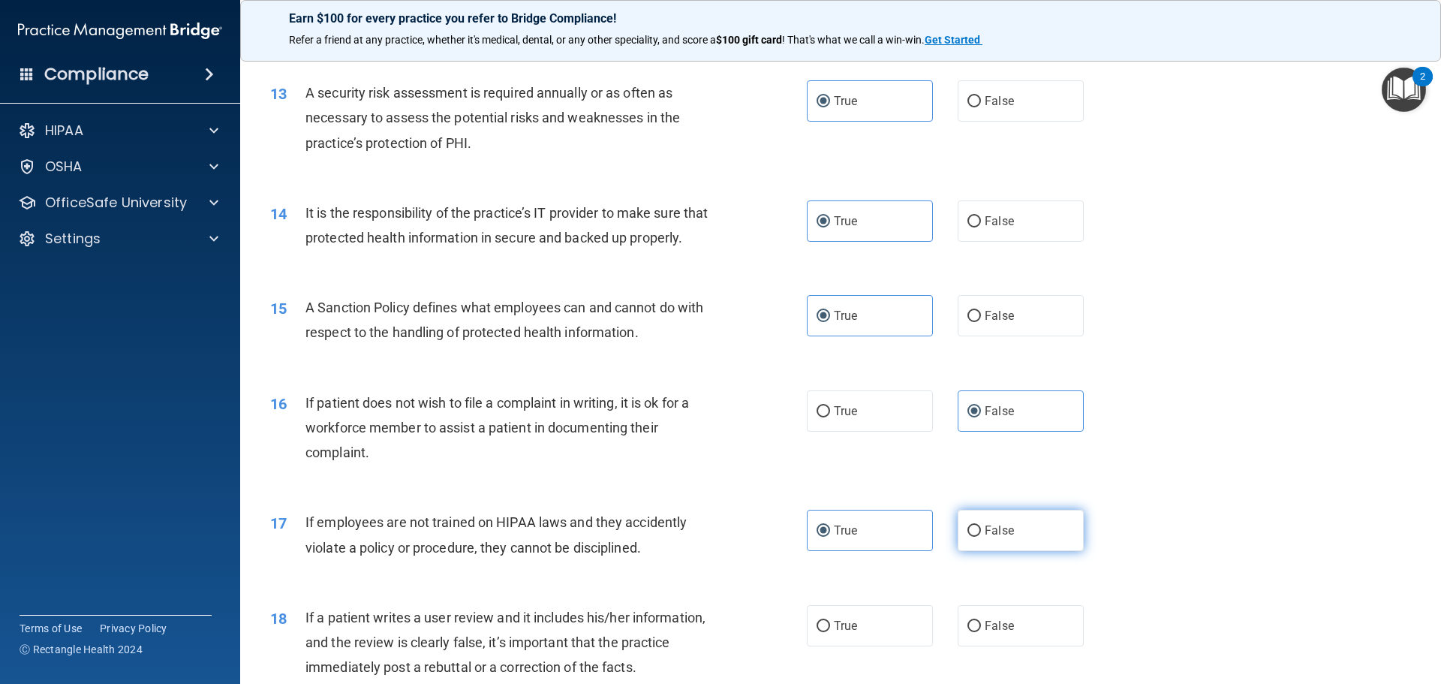
click at [981, 537] on input "False" at bounding box center [975, 531] width 14 height 11
radio input "true"
radio input "false"
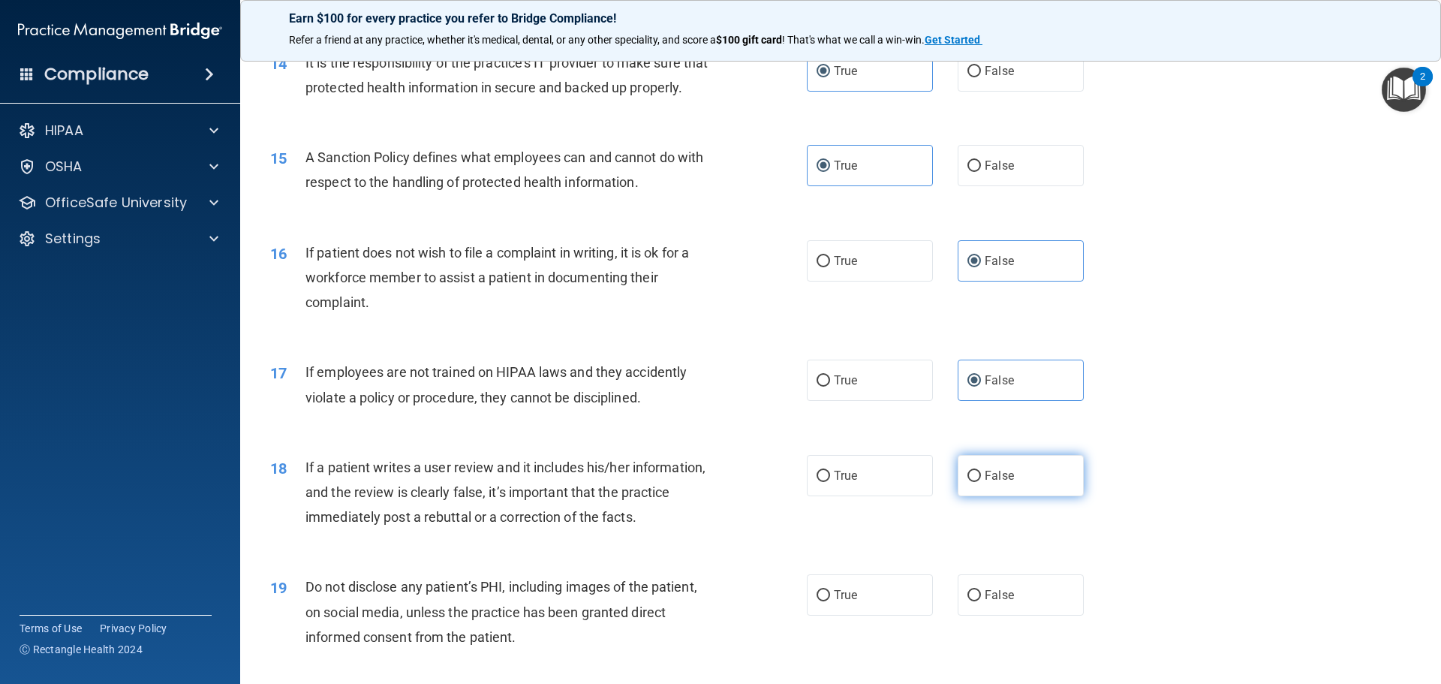
click at [1014, 496] on label "False" at bounding box center [1021, 475] width 126 height 41
click at [981, 482] on input "False" at bounding box center [975, 476] width 14 height 11
radio input "true"
click at [934, 496] on div "True False" at bounding box center [958, 475] width 303 height 41
click at [884, 496] on label "True" at bounding box center [870, 475] width 126 height 41
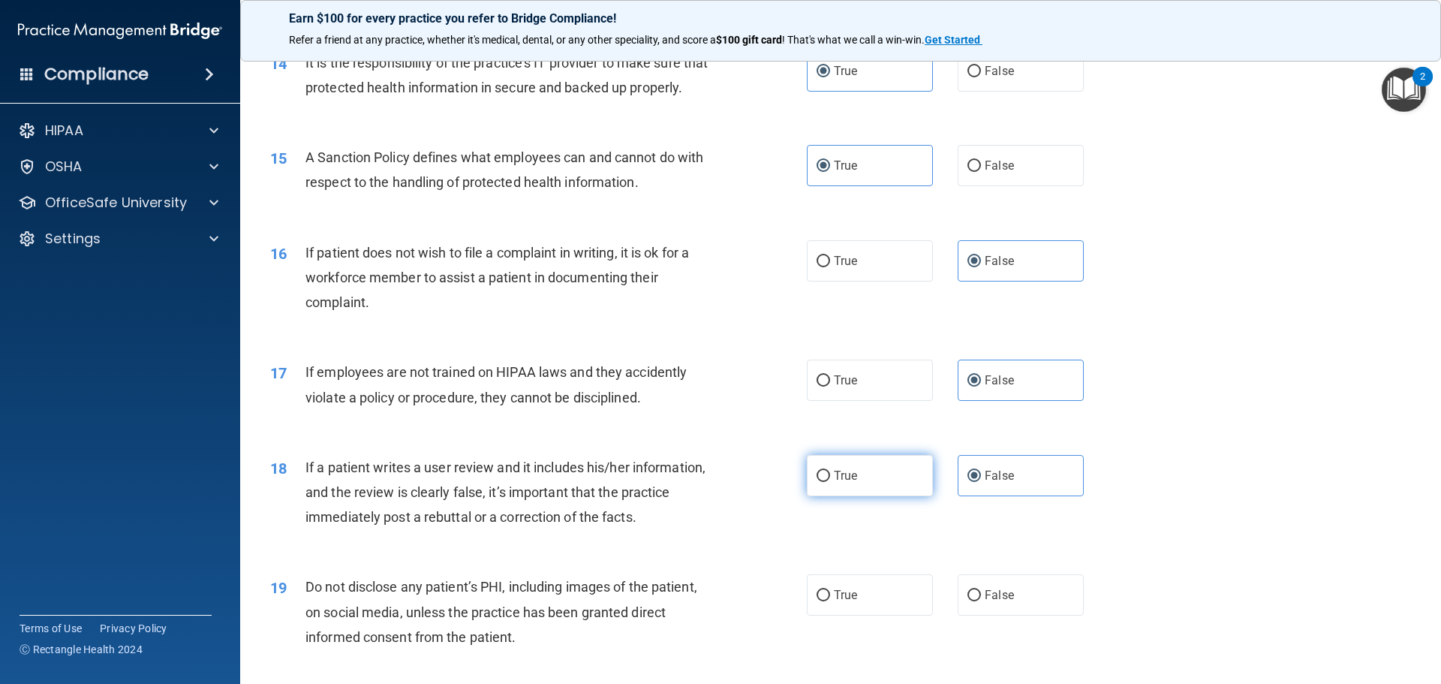
click at [830, 482] on input "True" at bounding box center [824, 476] width 14 height 11
radio input "true"
radio input "false"
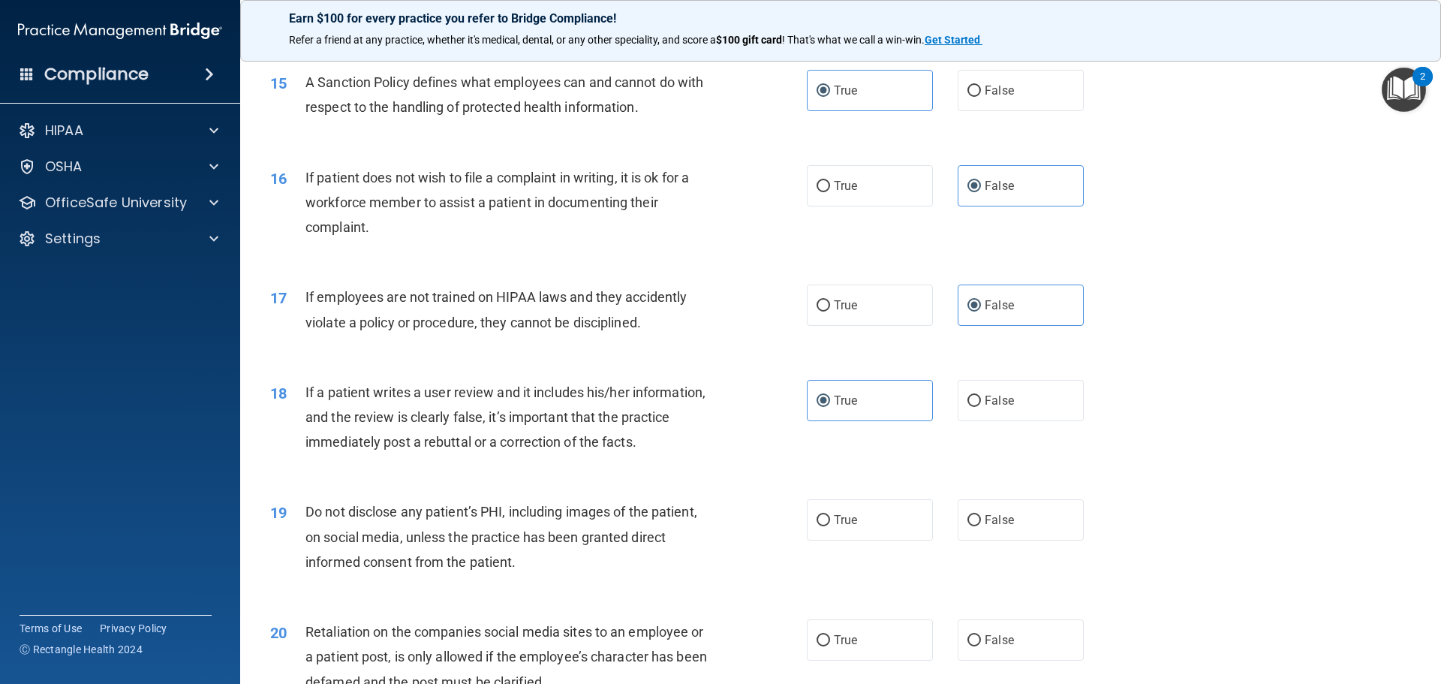
scroll to position [1877, 0]
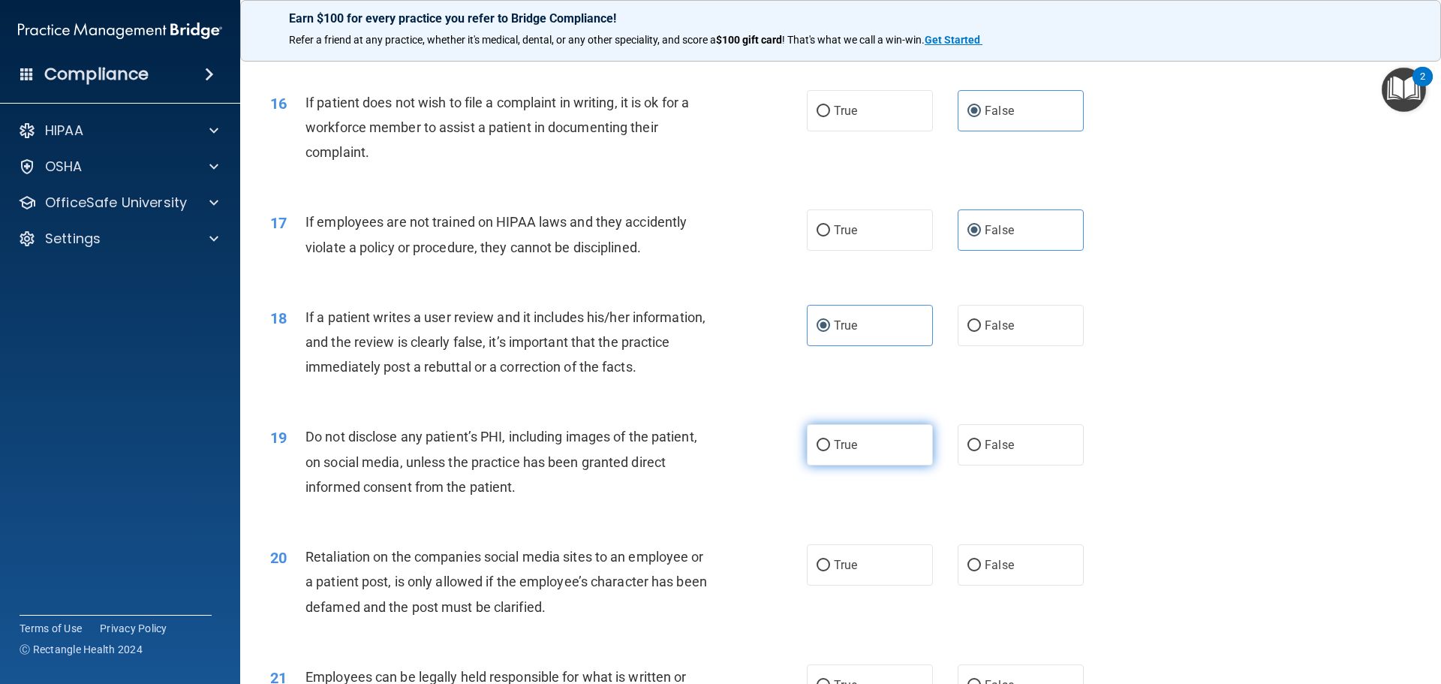
click at [851, 452] on span "True" at bounding box center [845, 445] width 23 height 14
click at [830, 451] on input "True" at bounding box center [824, 445] width 14 height 11
radio input "true"
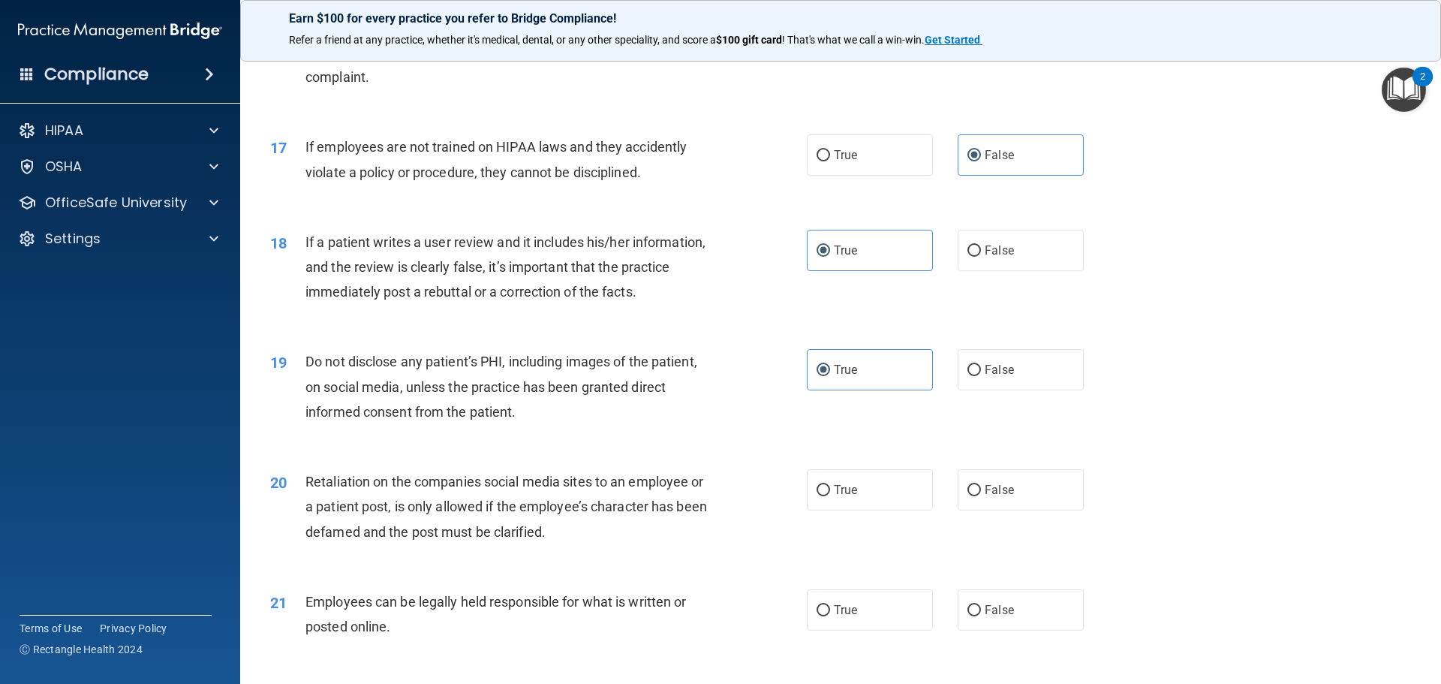
scroll to position [2027, 0]
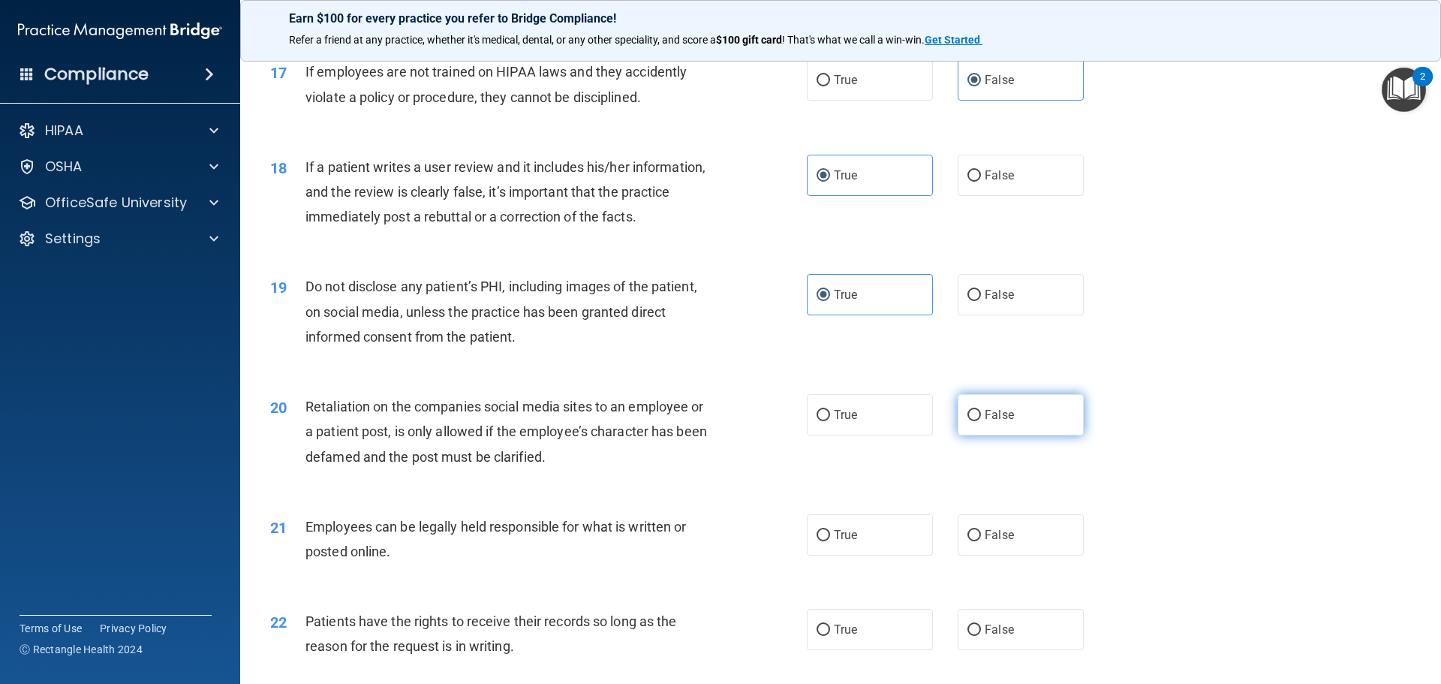
click at [988, 435] on label "False" at bounding box center [1021, 414] width 126 height 41
click at [981, 421] on input "False" at bounding box center [975, 415] width 14 height 11
radio input "true"
click at [860, 556] on label "True" at bounding box center [870, 534] width 126 height 41
click at [830, 541] on input "True" at bounding box center [824, 535] width 14 height 11
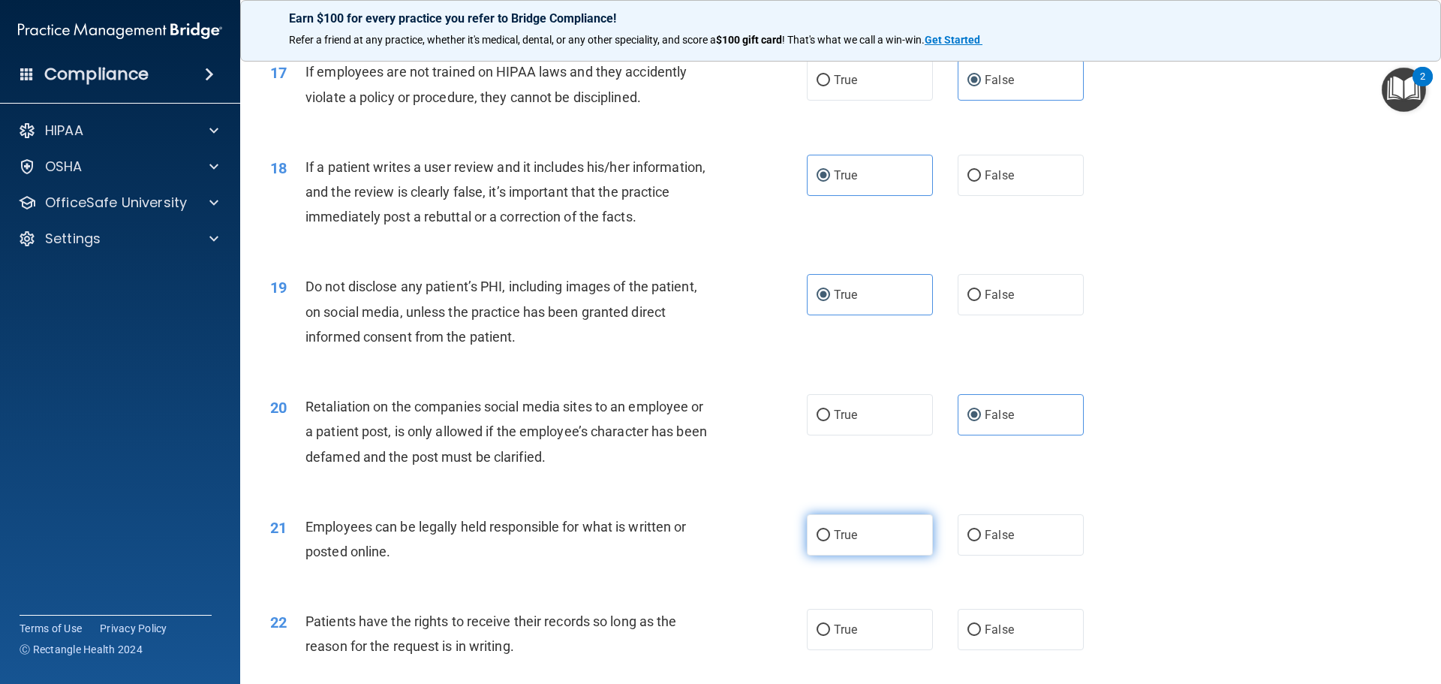
radio input "true"
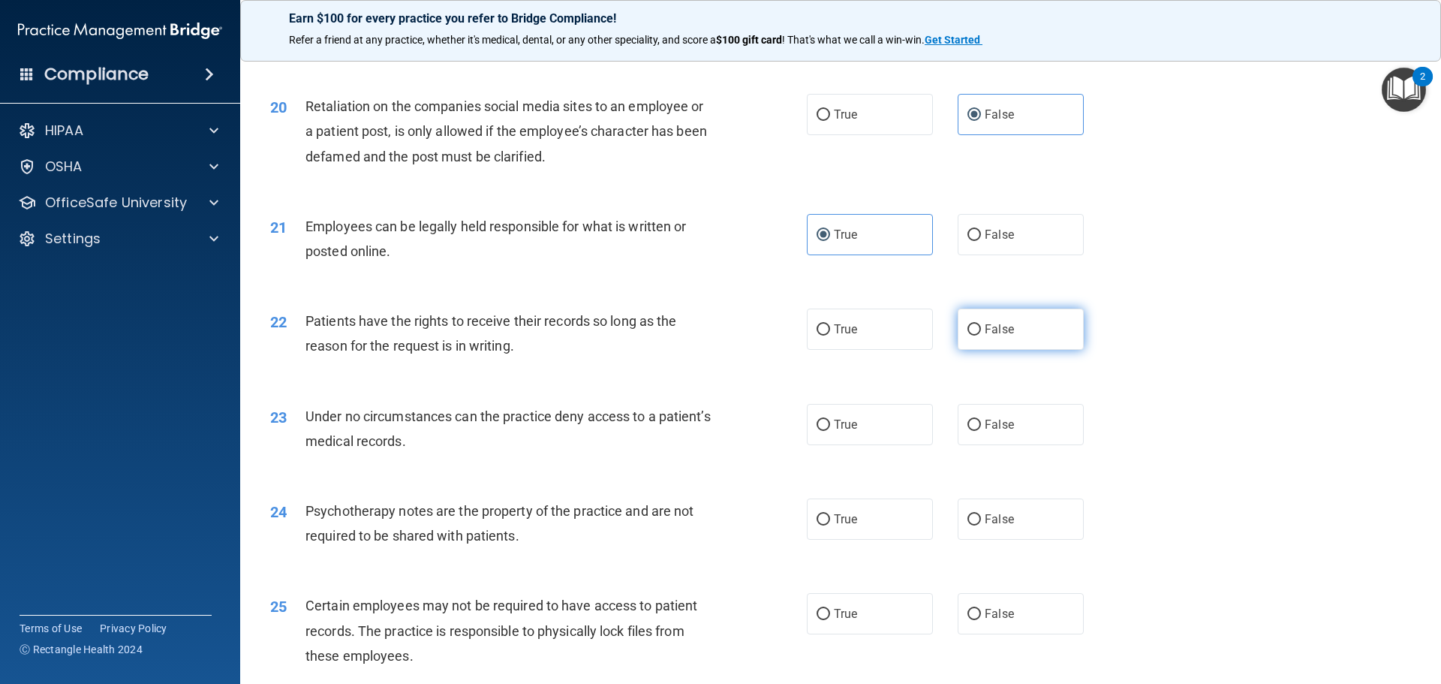
click at [985, 336] on span "False" at bounding box center [999, 329] width 29 height 14
click at [981, 336] on input "False" at bounding box center [975, 329] width 14 height 11
radio input "true"
drag, startPoint x: 992, startPoint y: 293, endPoint x: 946, endPoint y: 317, distance: 51.7
click at [992, 290] on div "21 Employees can be legally held responsible for what is written or posted onli…" at bounding box center [841, 242] width 1164 height 95
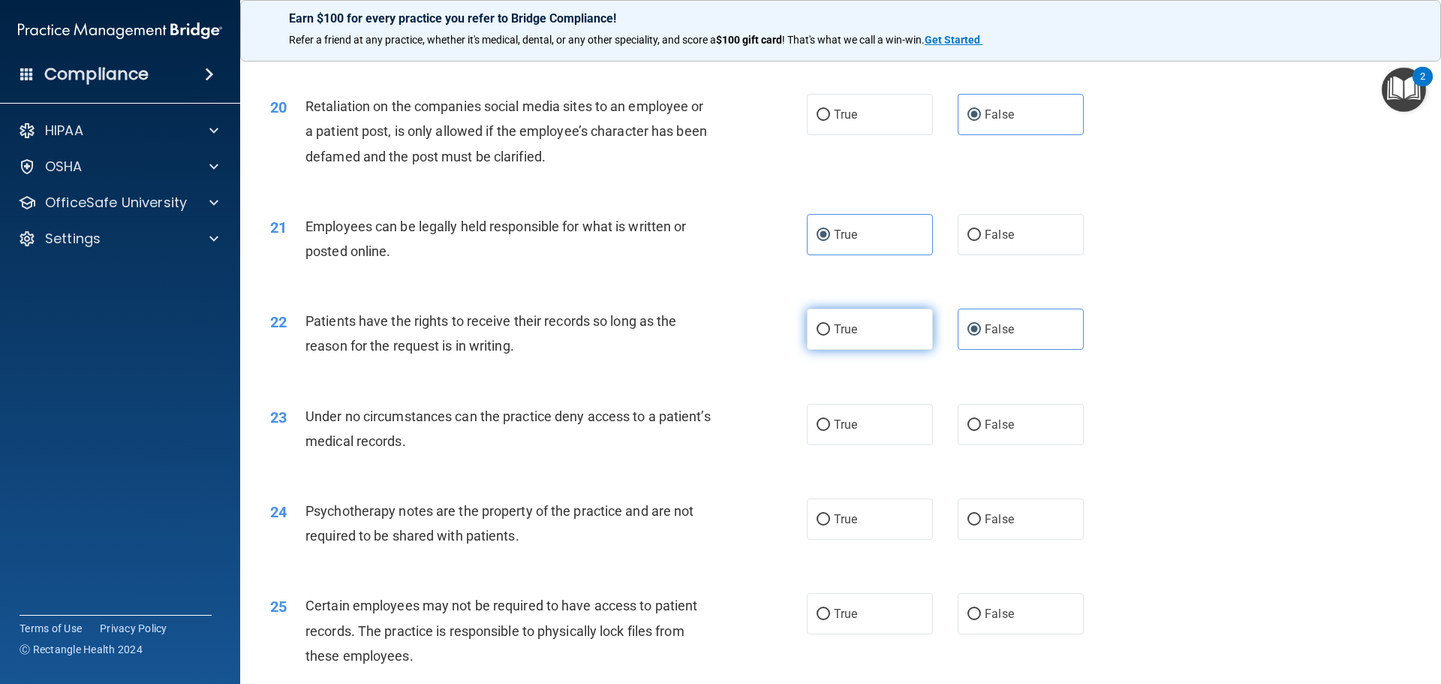
click at [856, 347] on label "True" at bounding box center [870, 329] width 126 height 41
click at [830, 336] on input "True" at bounding box center [824, 329] width 14 height 11
radio input "true"
click at [976, 350] on label "False" at bounding box center [1021, 329] width 126 height 41
click at [976, 336] on input "False" at bounding box center [975, 329] width 14 height 11
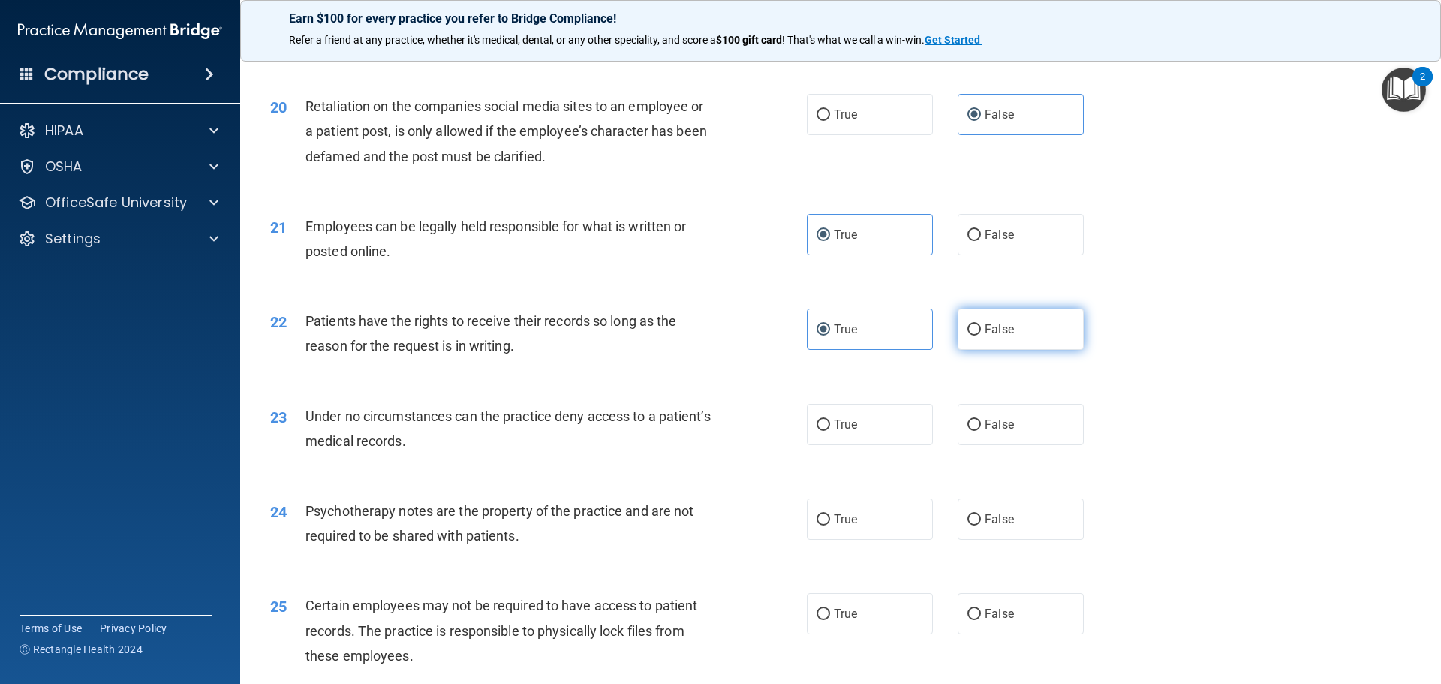
radio input "true"
radio input "false"
click at [890, 445] on label "True" at bounding box center [870, 424] width 126 height 41
click at [830, 431] on input "True" at bounding box center [824, 425] width 14 height 11
radio input "true"
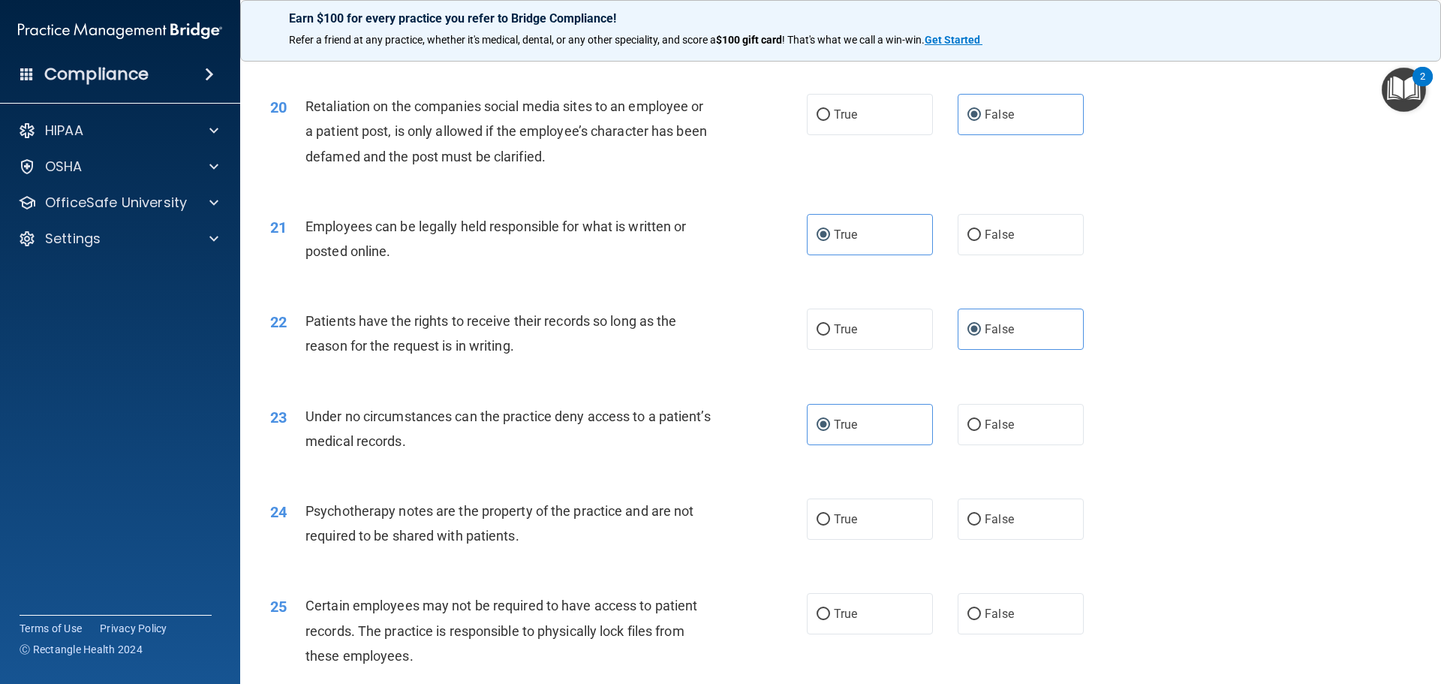
scroll to position [2477, 0]
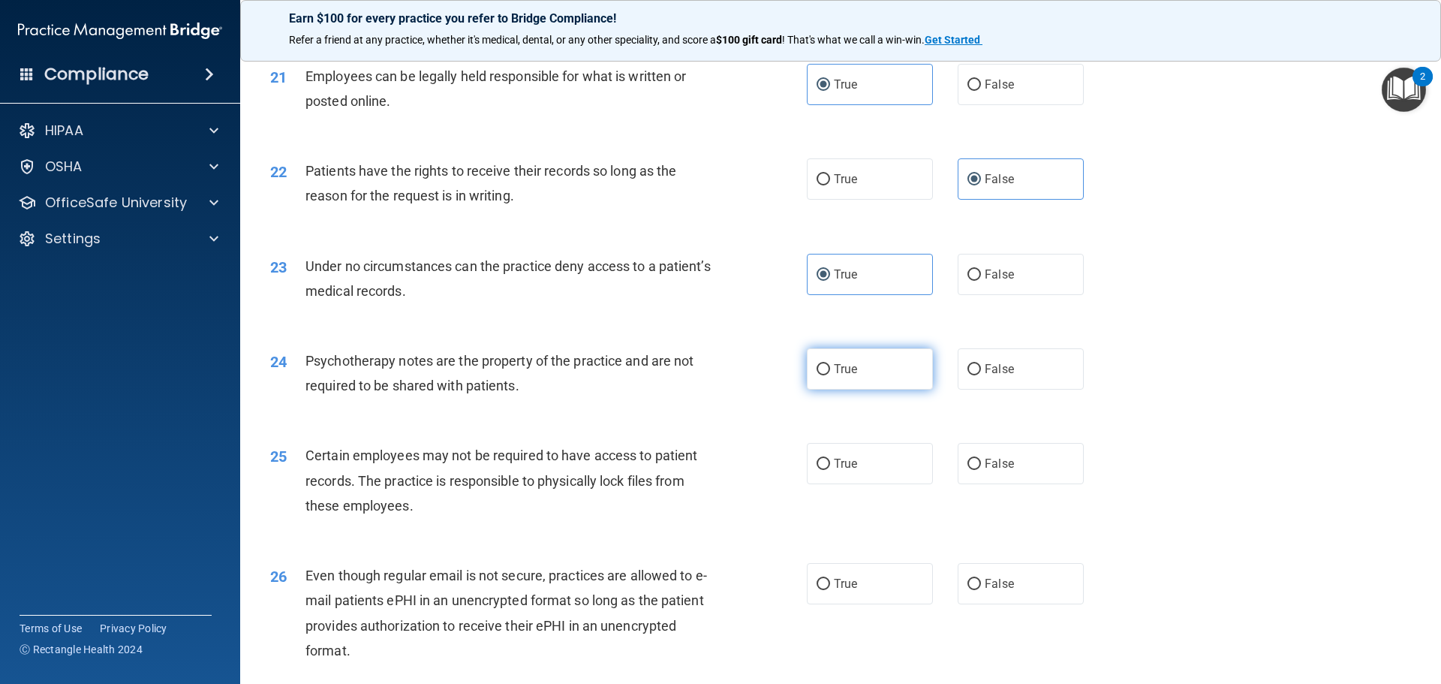
click at [909, 390] on label "True" at bounding box center [870, 368] width 126 height 41
click at [830, 375] on input "True" at bounding box center [824, 369] width 14 height 11
radio input "true"
click at [834, 471] on span "True" at bounding box center [845, 463] width 23 height 14
click at [830, 470] on input "True" at bounding box center [824, 464] width 14 height 11
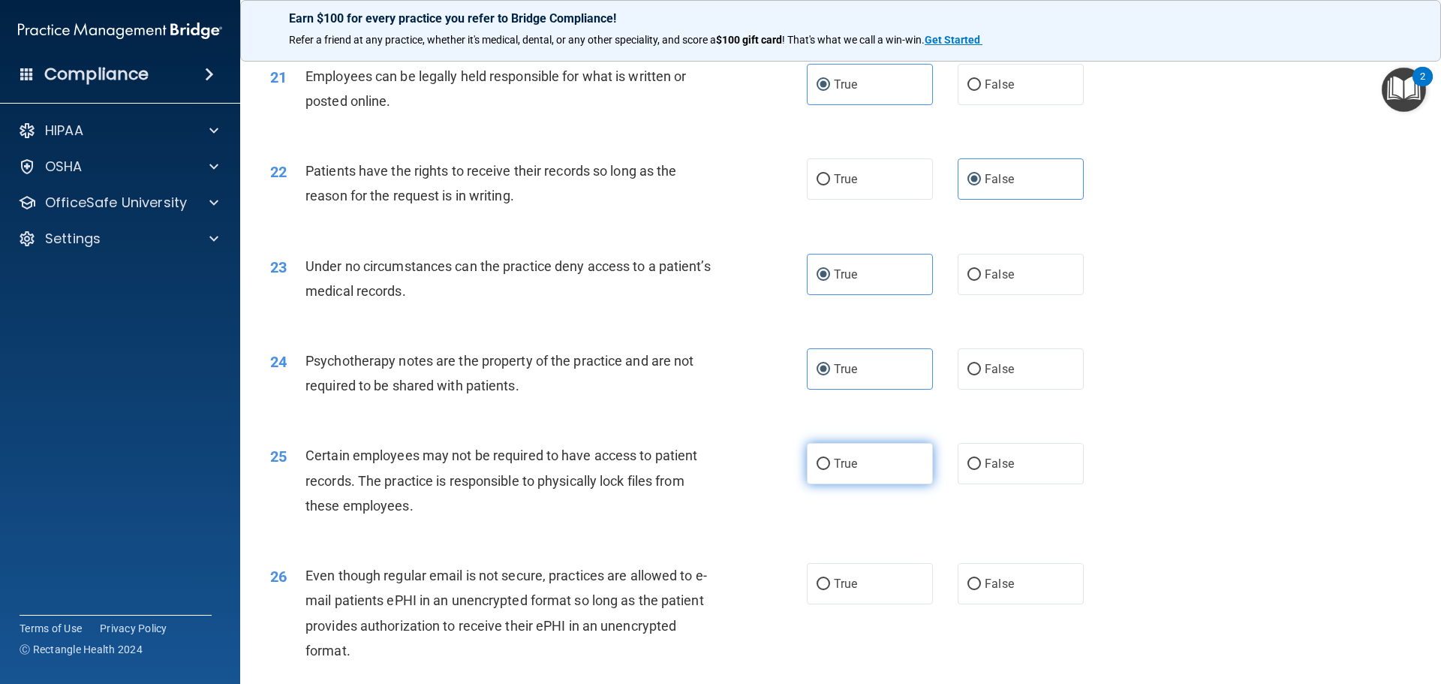
radio input "true"
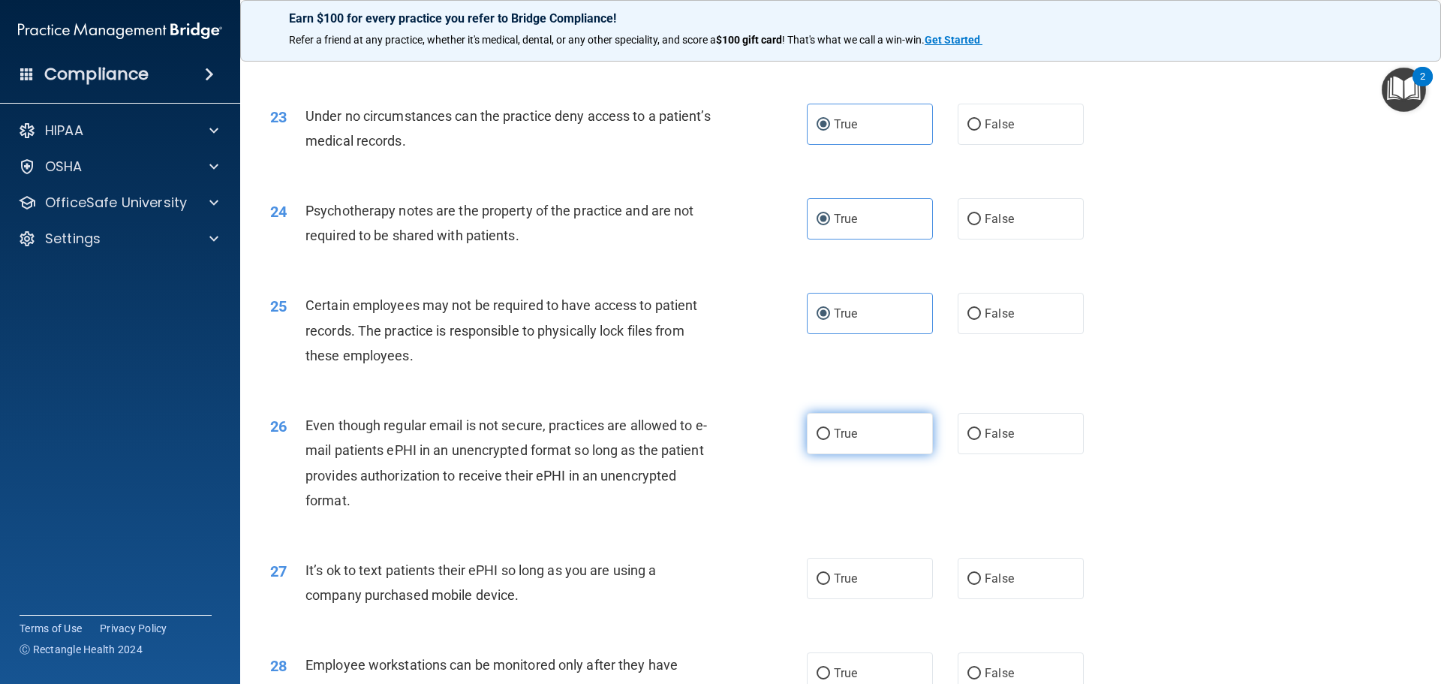
click at [834, 441] on span "True" at bounding box center [845, 433] width 23 height 14
click at [830, 440] on input "True" at bounding box center [824, 434] width 14 height 11
radio input "true"
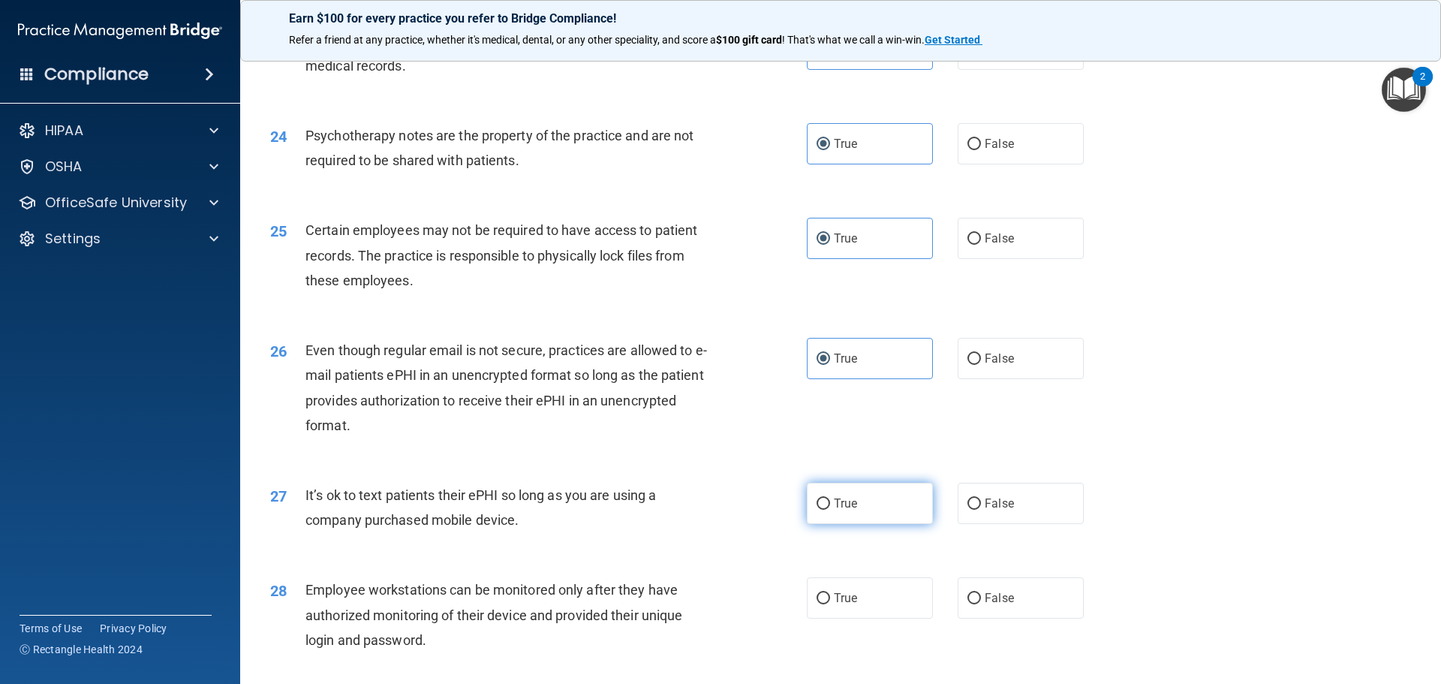
click at [851, 517] on label "True" at bounding box center [870, 503] width 126 height 41
click at [830, 510] on input "True" at bounding box center [824, 503] width 14 height 11
radio input "true"
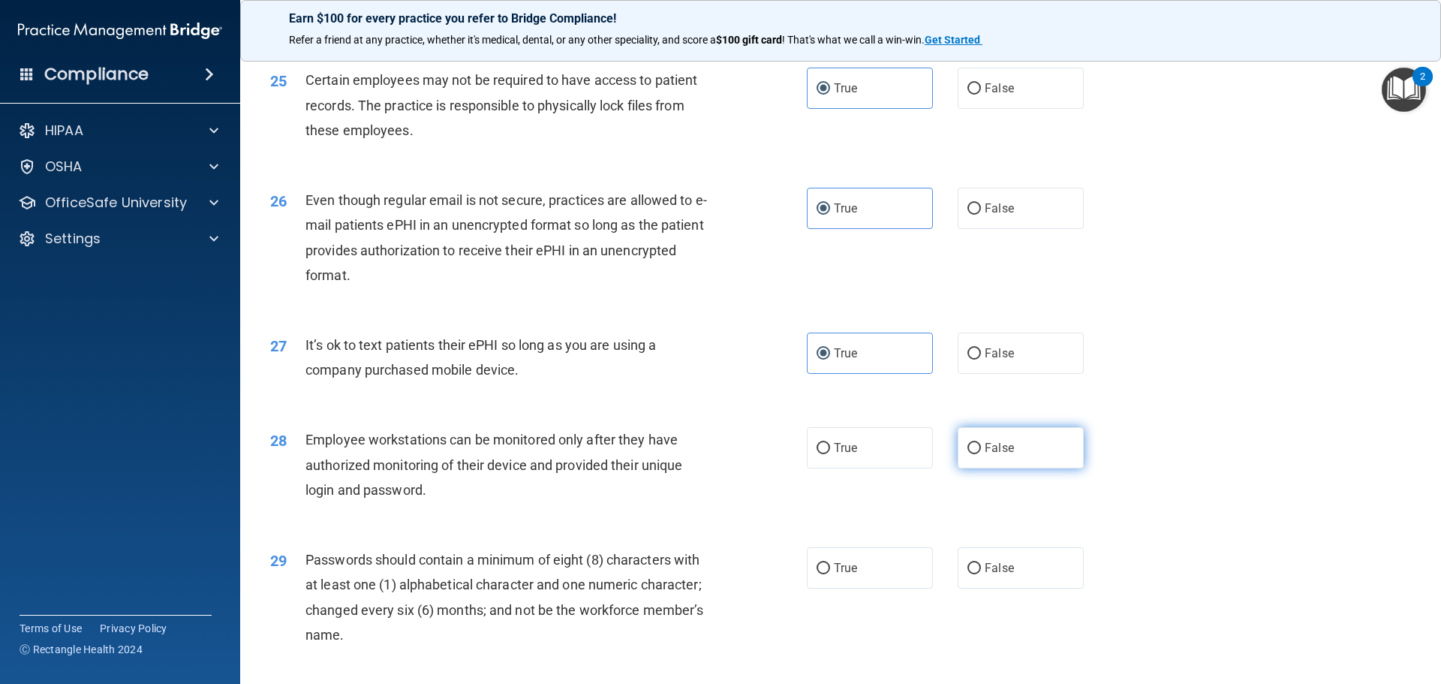
click at [959, 452] on label "False" at bounding box center [1021, 447] width 126 height 41
click at [968, 452] on input "False" at bounding box center [975, 448] width 14 height 11
radio input "true"
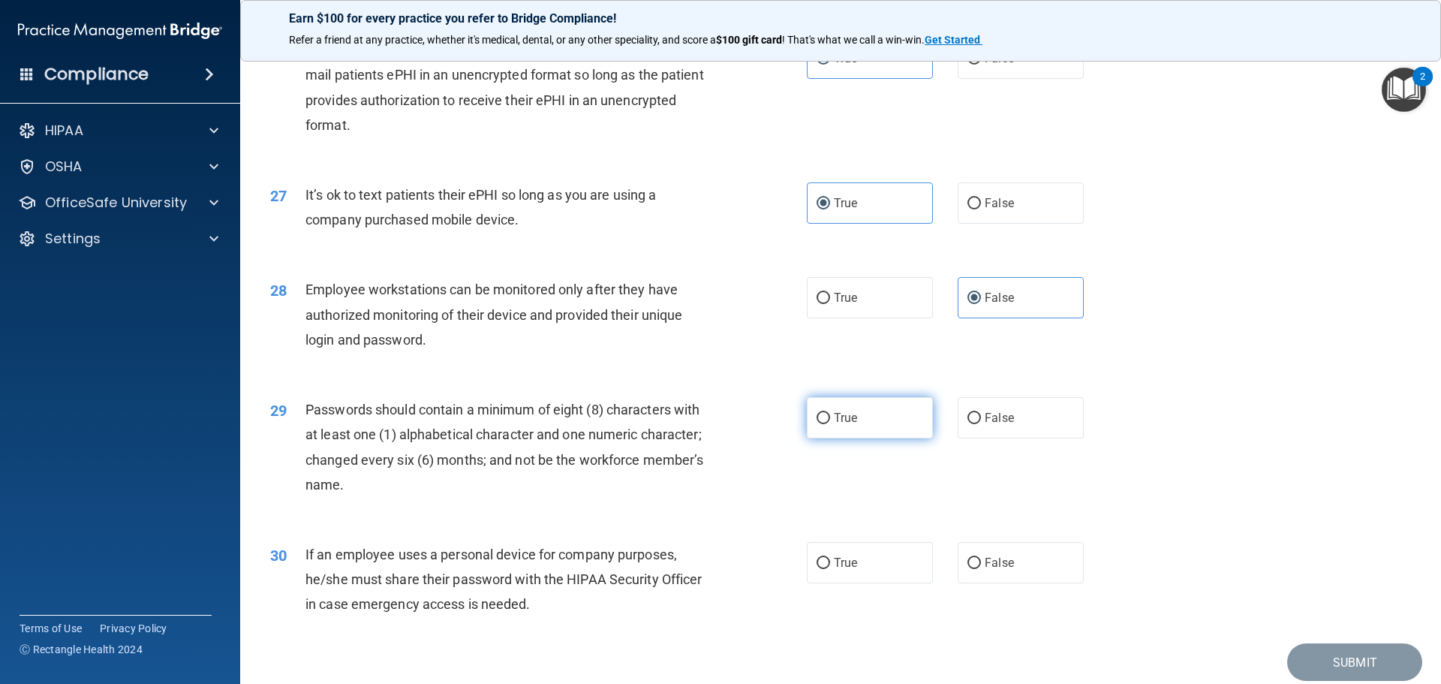
click at [872, 438] on label "True" at bounding box center [870, 417] width 126 height 41
click at [830, 424] on input "True" at bounding box center [824, 418] width 14 height 11
radio input "true"
click at [852, 583] on label "True" at bounding box center [870, 562] width 126 height 41
click at [830, 569] on input "True" at bounding box center [824, 563] width 14 height 11
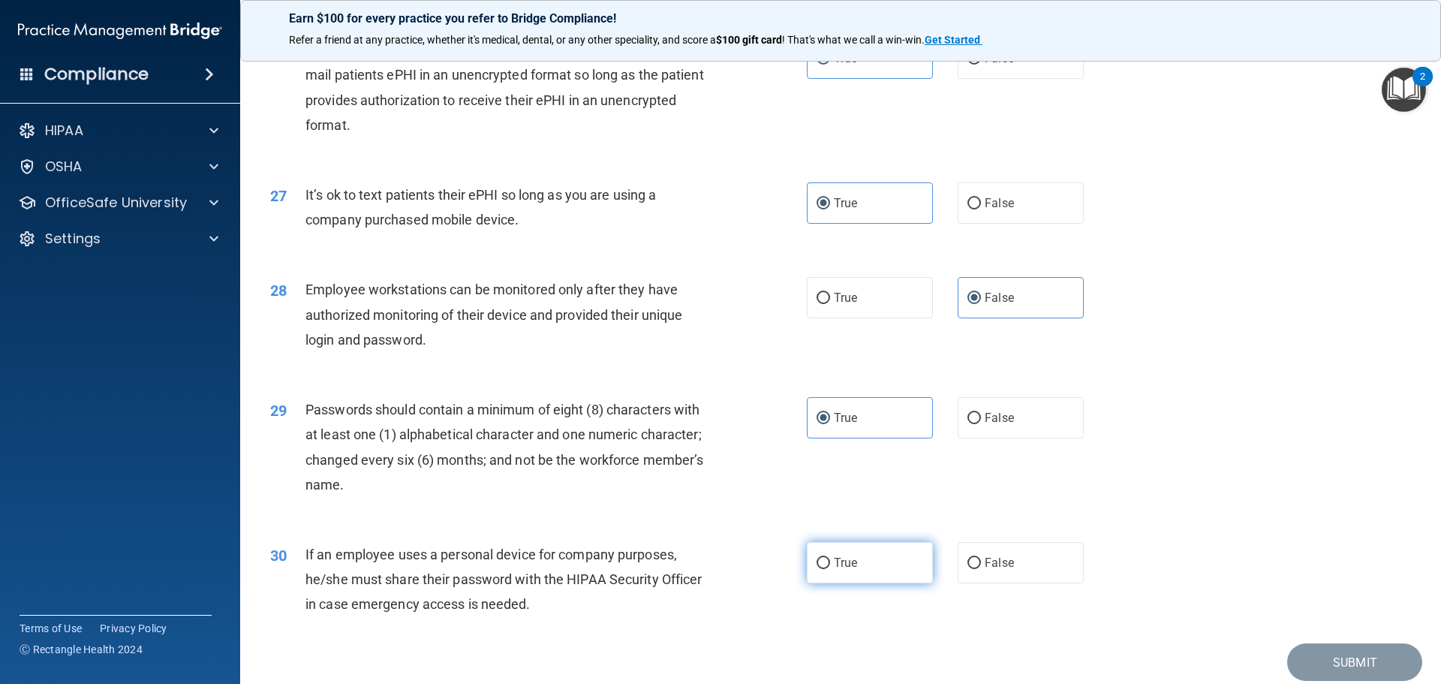
radio input "true"
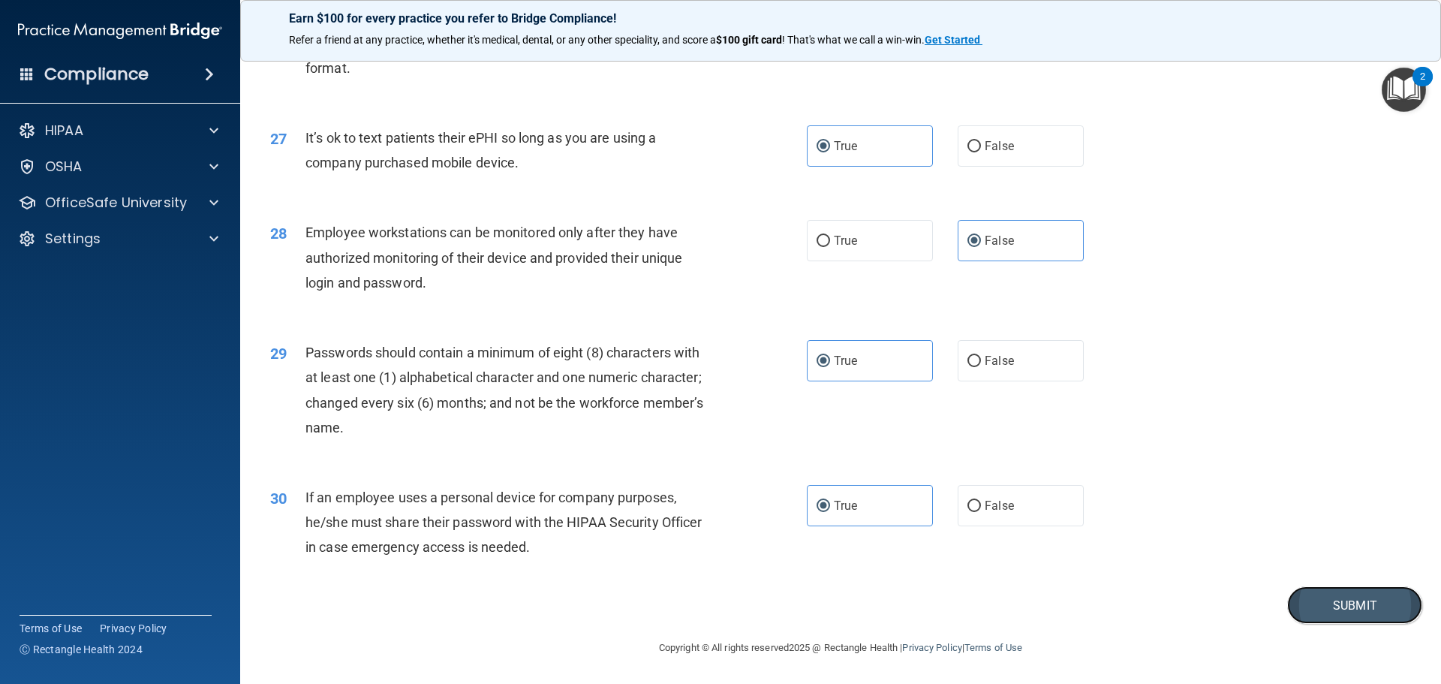
click at [1335, 604] on button "Submit" at bounding box center [1355, 605] width 135 height 38
